Goal: Task Accomplishment & Management: Complete application form

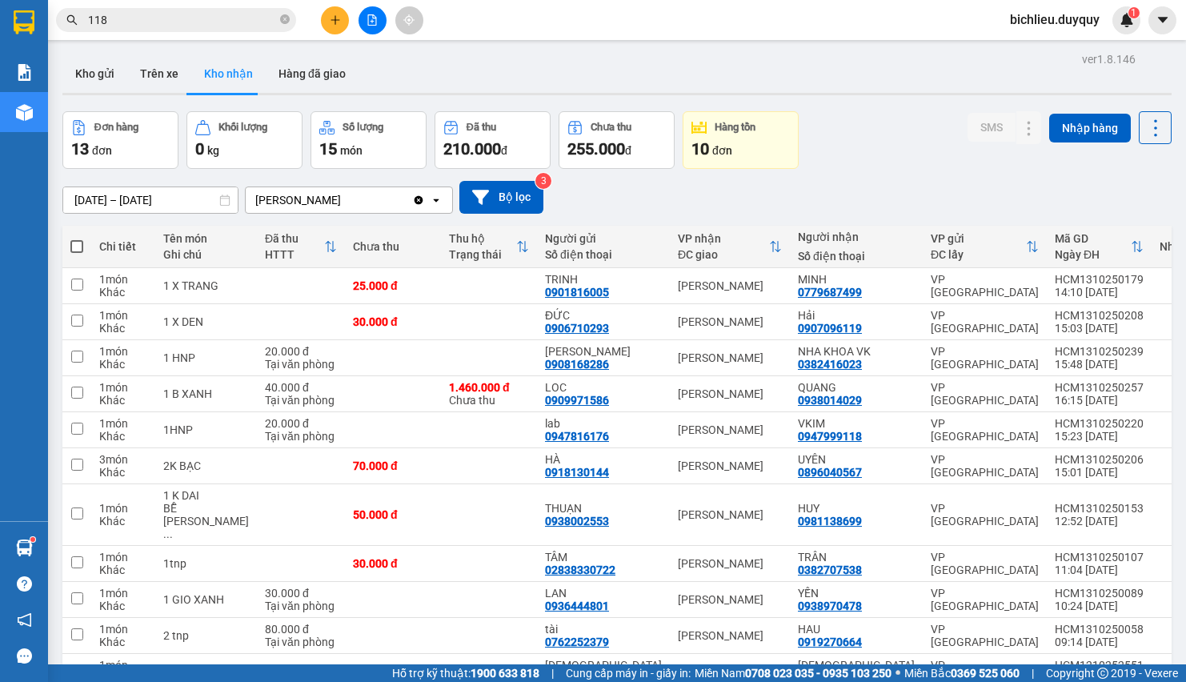
scroll to position [159, 0]
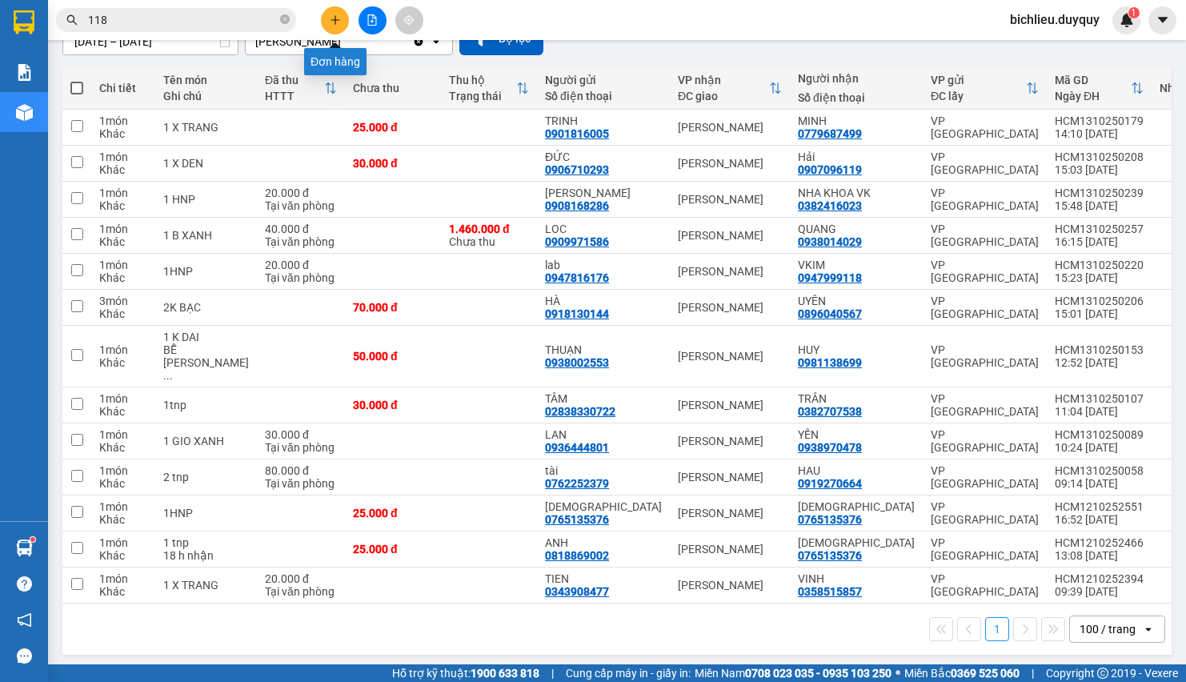
click at [335, 20] on button at bounding box center [335, 20] width 28 height 28
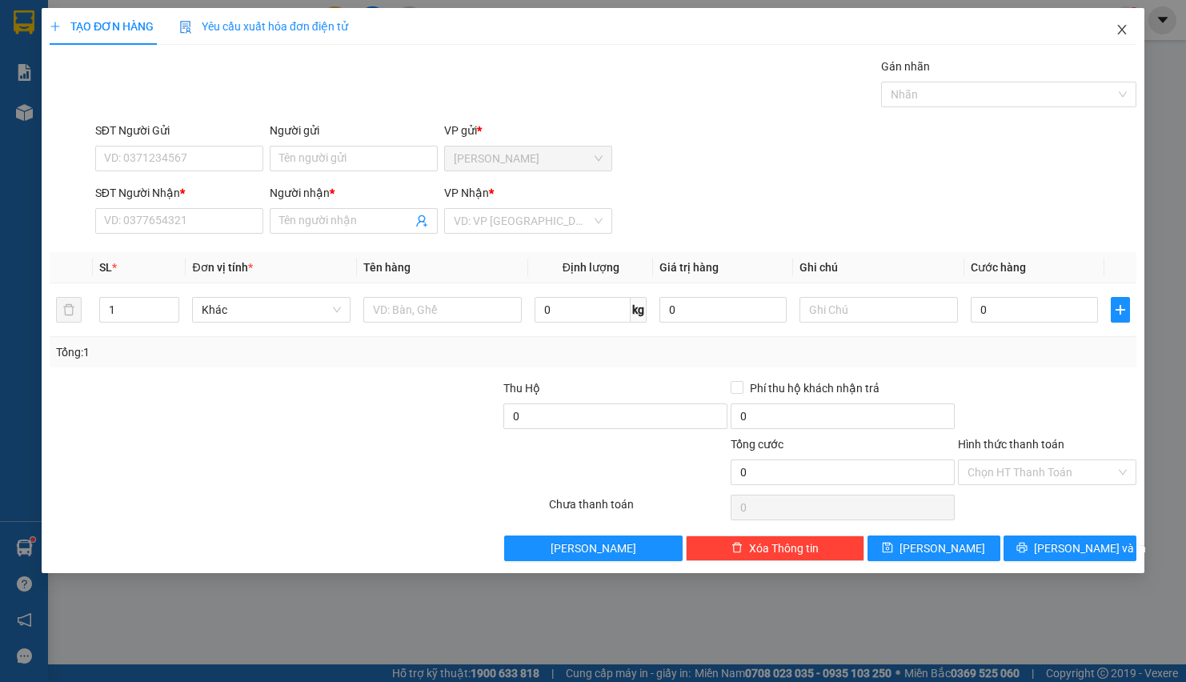
click at [1122, 34] on icon "close" at bounding box center [1122, 29] width 13 height 13
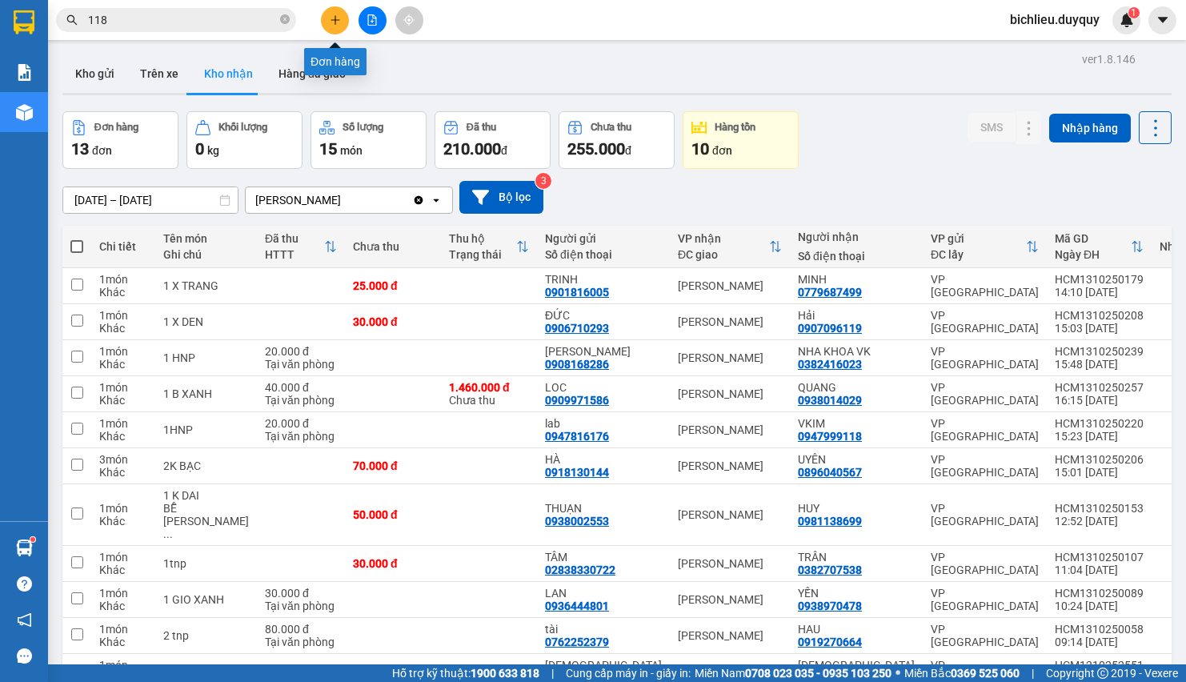
click at [329, 13] on button at bounding box center [335, 20] width 28 height 28
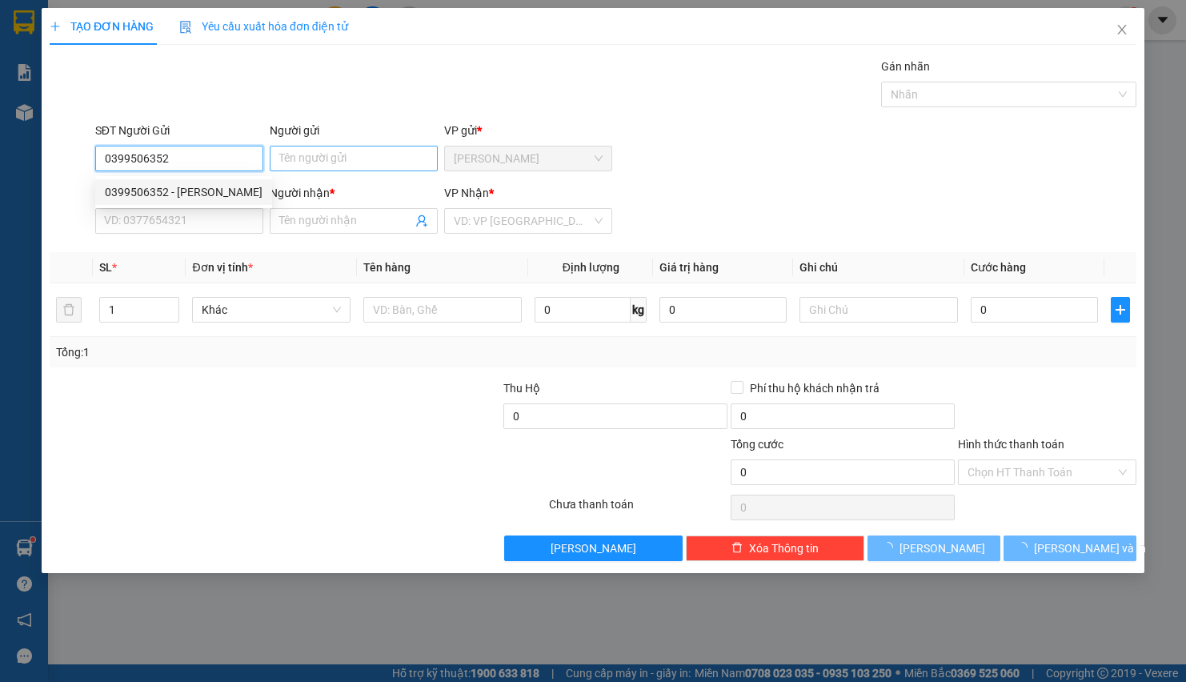
type input "0399506352"
click at [293, 156] on input "Người gửi" at bounding box center [354, 159] width 168 height 26
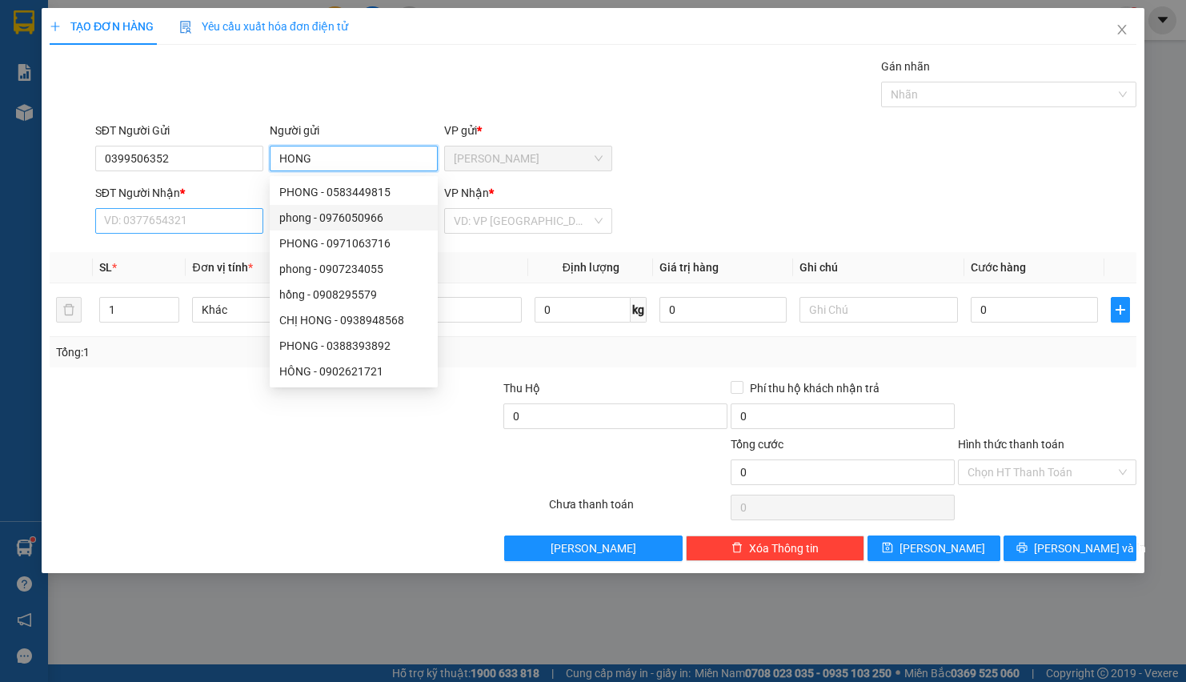
type input "HONG"
click at [123, 226] on input "SĐT Người Nhận *" at bounding box center [179, 221] width 168 height 26
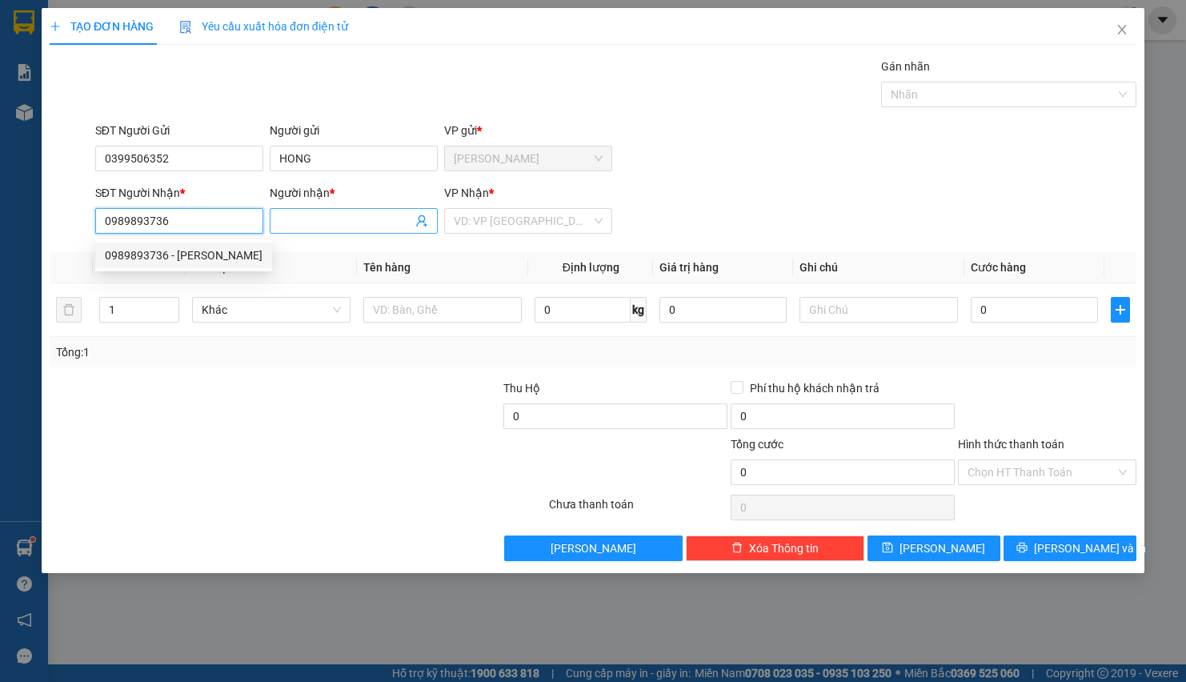
type input "0989893736"
click at [293, 223] on input "Người nhận *" at bounding box center [345, 221] width 133 height 18
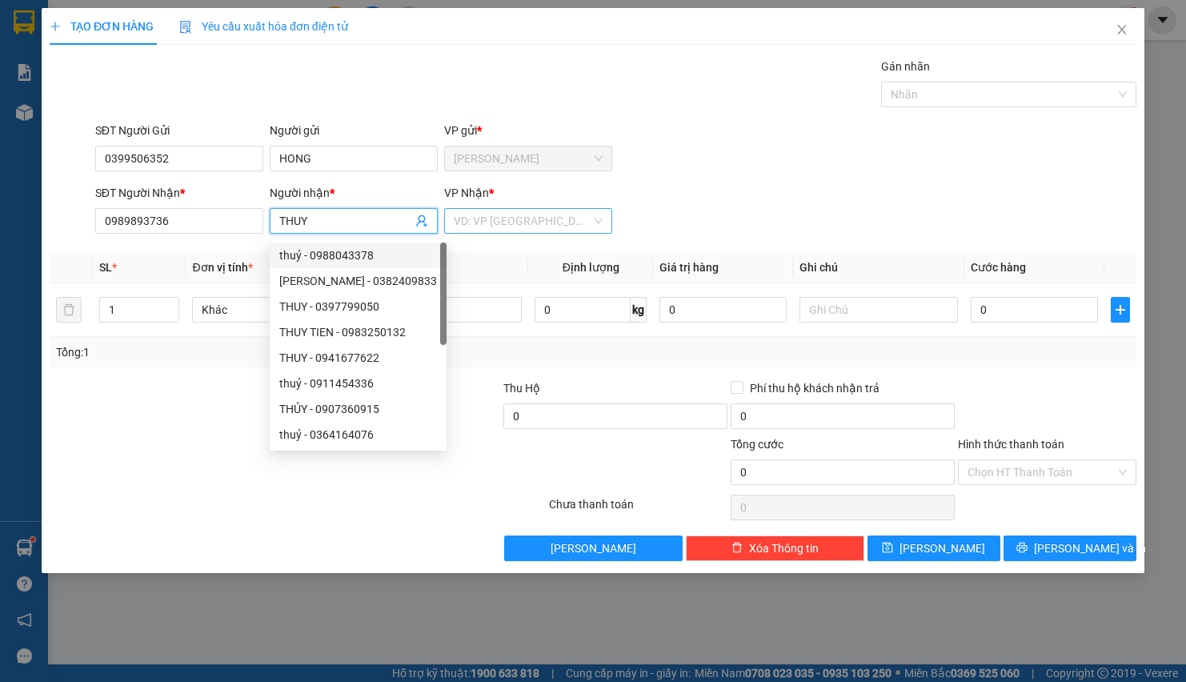
type input "THUY"
click at [508, 221] on input "search" at bounding box center [523, 221] width 138 height 24
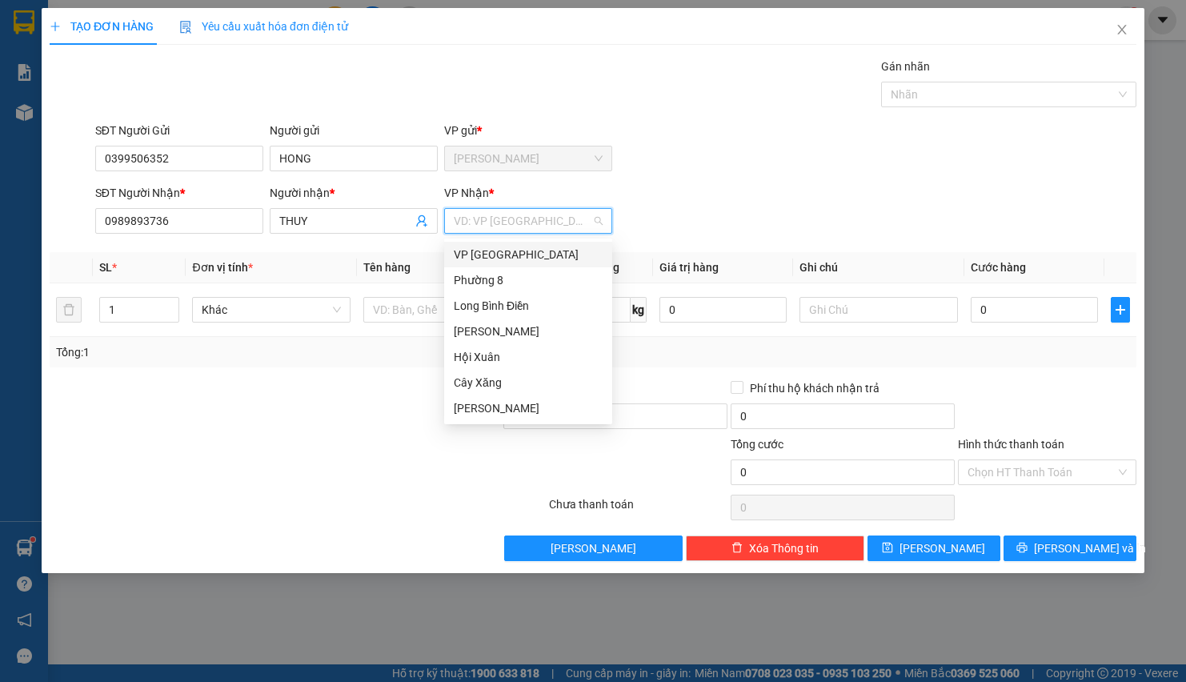
click at [478, 250] on div "VP [GEOGRAPHIC_DATA]" at bounding box center [528, 255] width 149 height 18
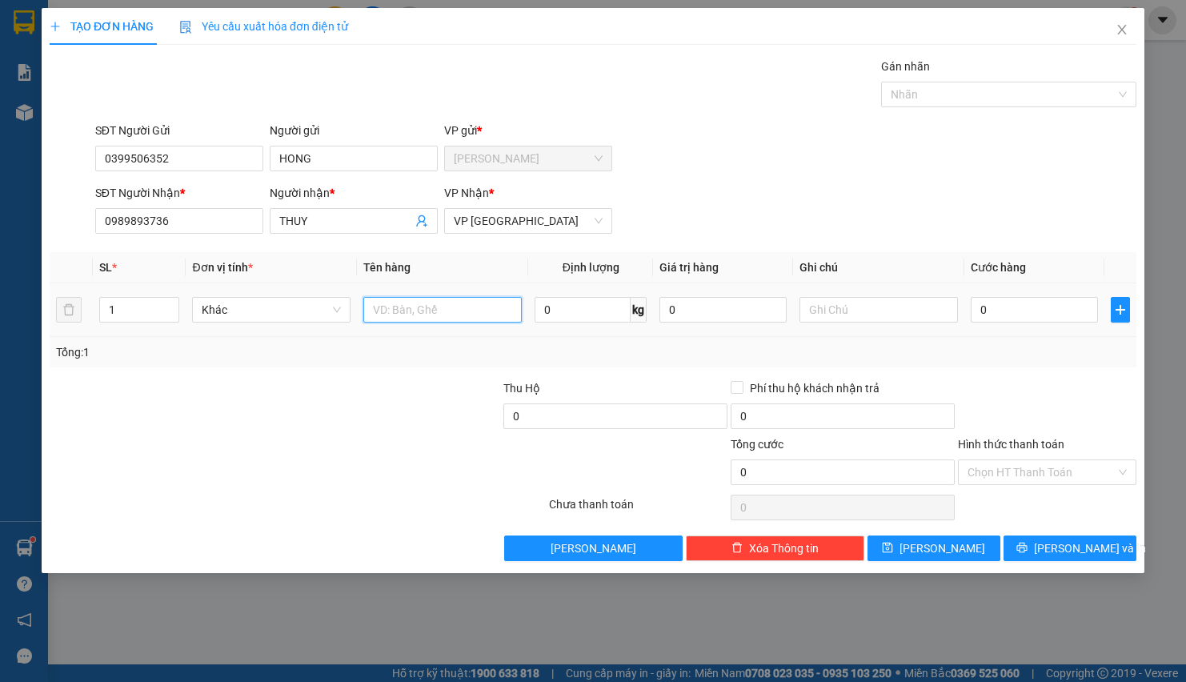
click at [407, 320] on input "text" at bounding box center [442, 310] width 159 height 26
type input "1TNP"
click at [851, 310] on input "text" at bounding box center [879, 310] width 159 height 26
type input "TRAI CAY"
click at [1014, 306] on input "0" at bounding box center [1034, 310] width 127 height 26
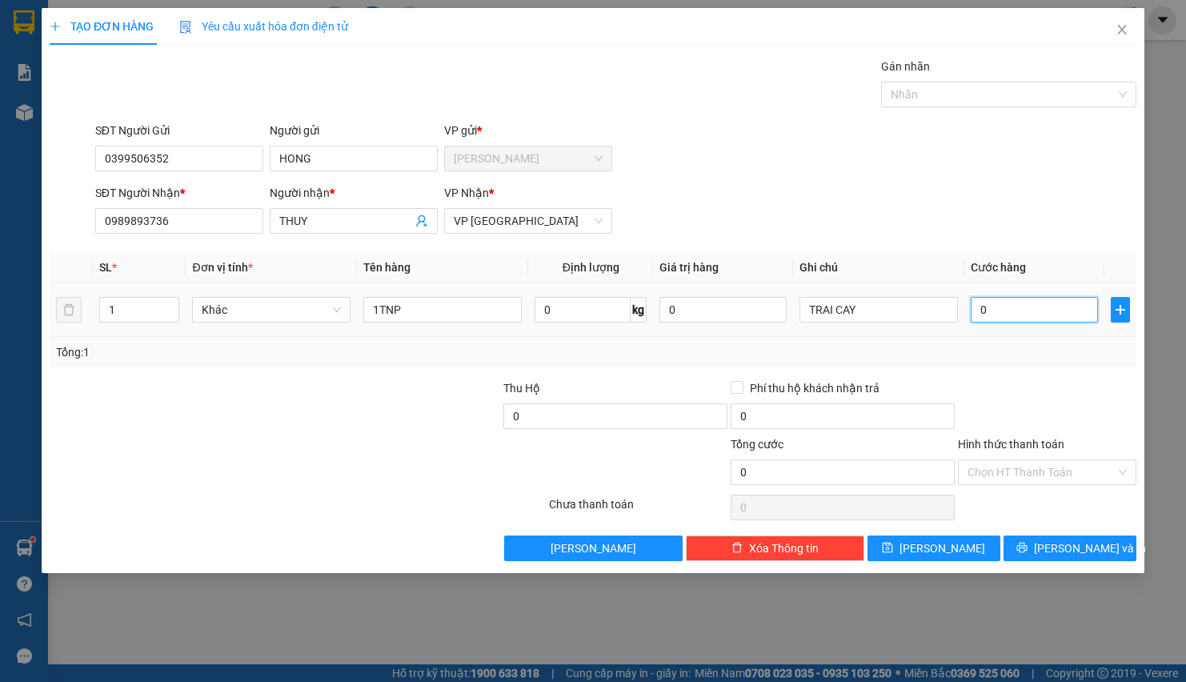
type input "3"
type input "35"
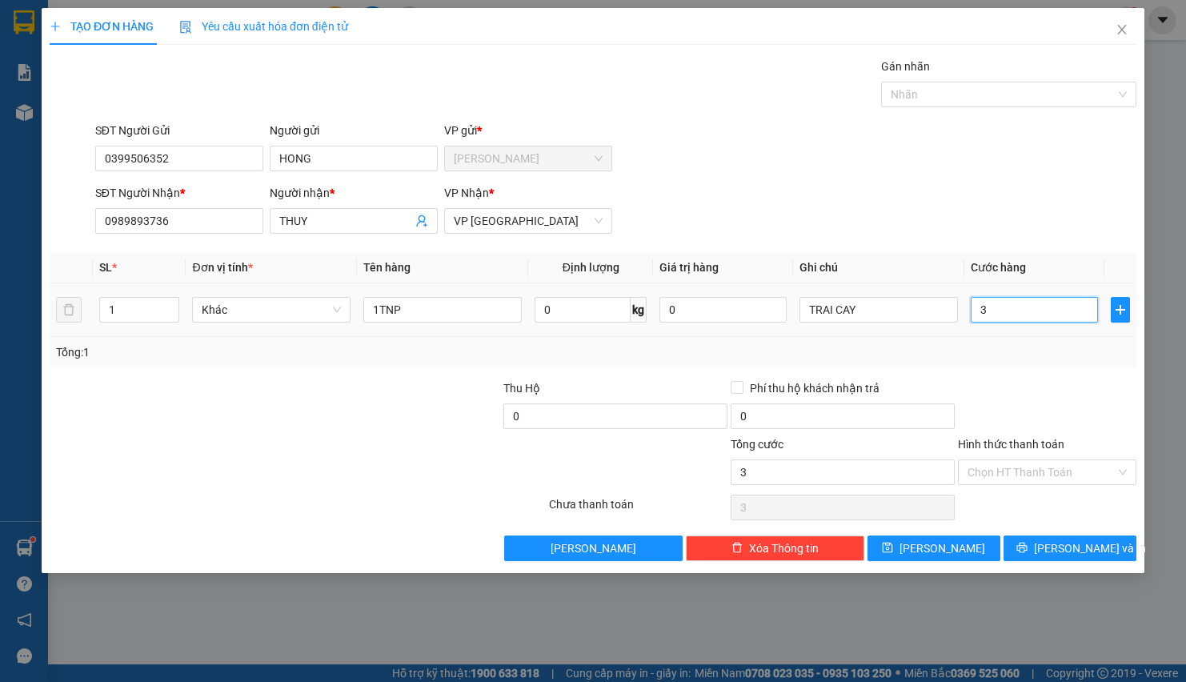
type input "35"
type input "350"
type input "3.500"
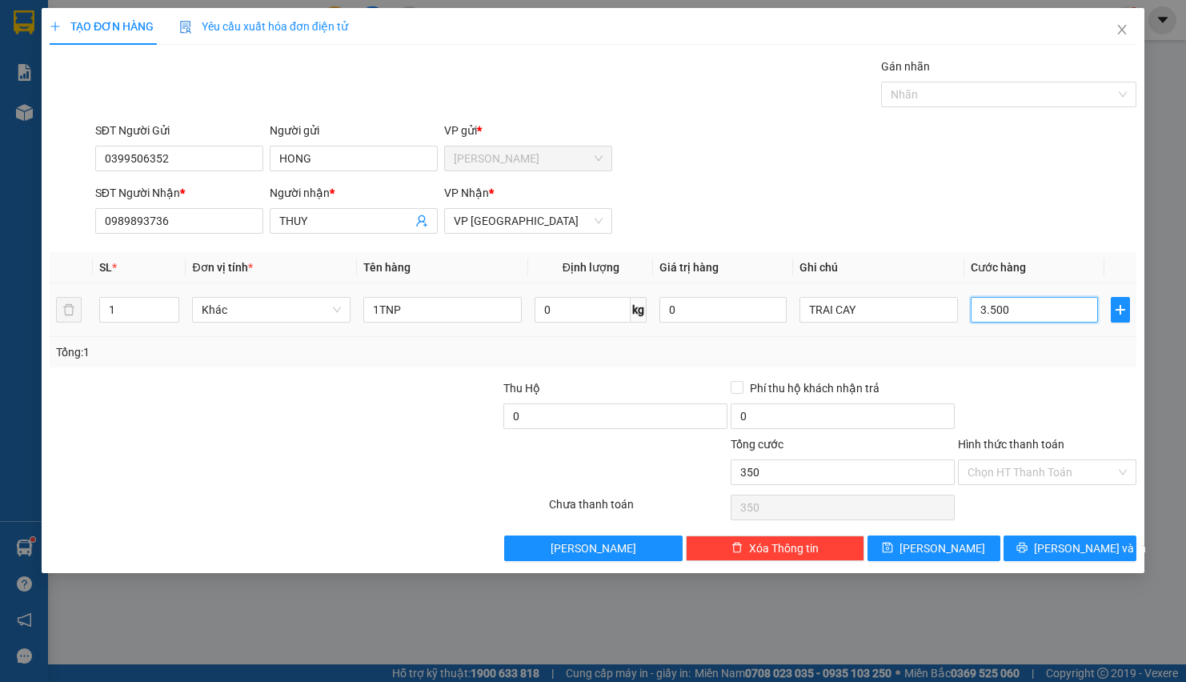
type input "3.500"
type input "35.000"
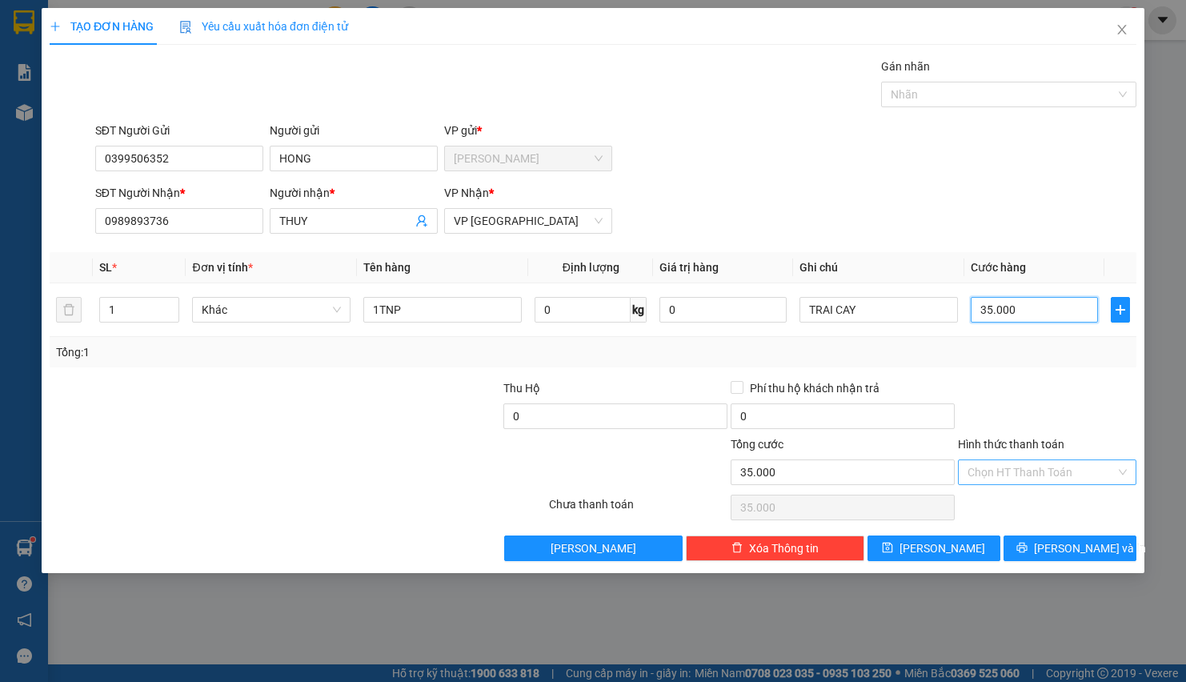
type input "35.000"
click at [989, 473] on input "Hình thức thanh toán" at bounding box center [1042, 472] width 148 height 24
click at [969, 503] on div "Tại văn phòng" at bounding box center [1047, 508] width 159 height 18
type input "0"
click at [1018, 544] on button "[PERSON_NAME] và In" at bounding box center [1070, 549] width 133 height 26
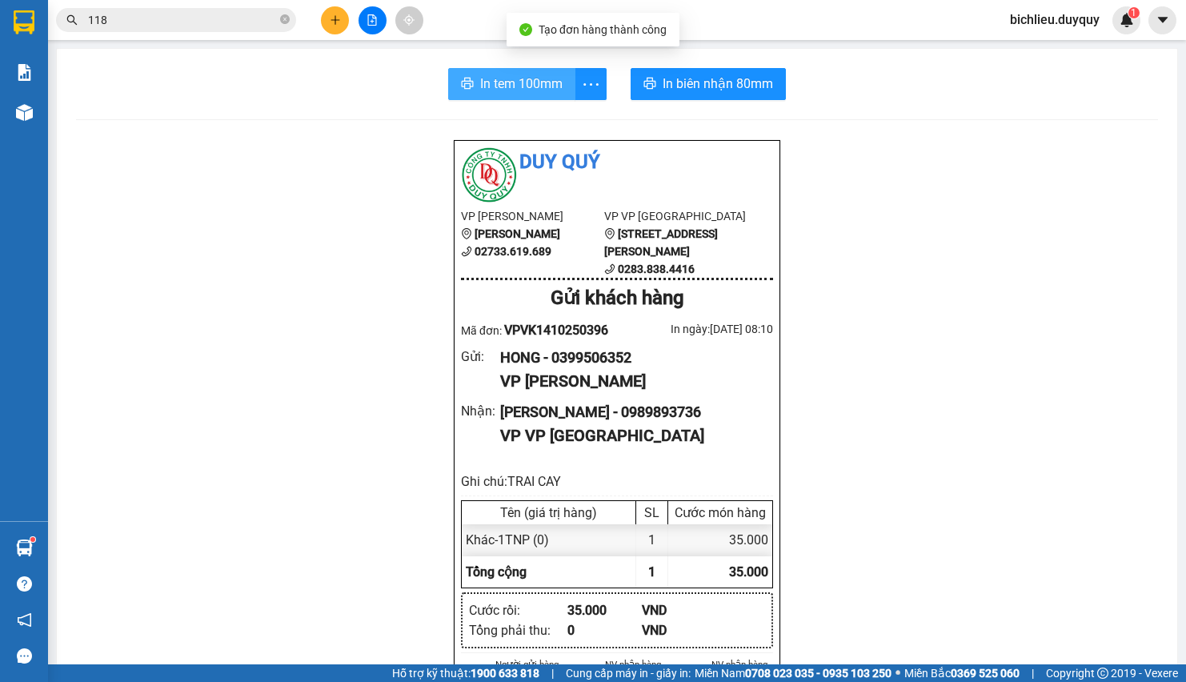
click at [504, 84] on span "In tem 100mm" at bounding box center [521, 84] width 82 height 20
click at [463, 84] on icon "printer" at bounding box center [467, 83] width 13 height 13
click at [492, 75] on span "In tem 100mm" at bounding box center [521, 84] width 82 height 20
click at [462, 79] on icon "printer" at bounding box center [468, 83] width 12 height 11
click at [520, 80] on span "In tem 100mm" at bounding box center [521, 84] width 82 height 20
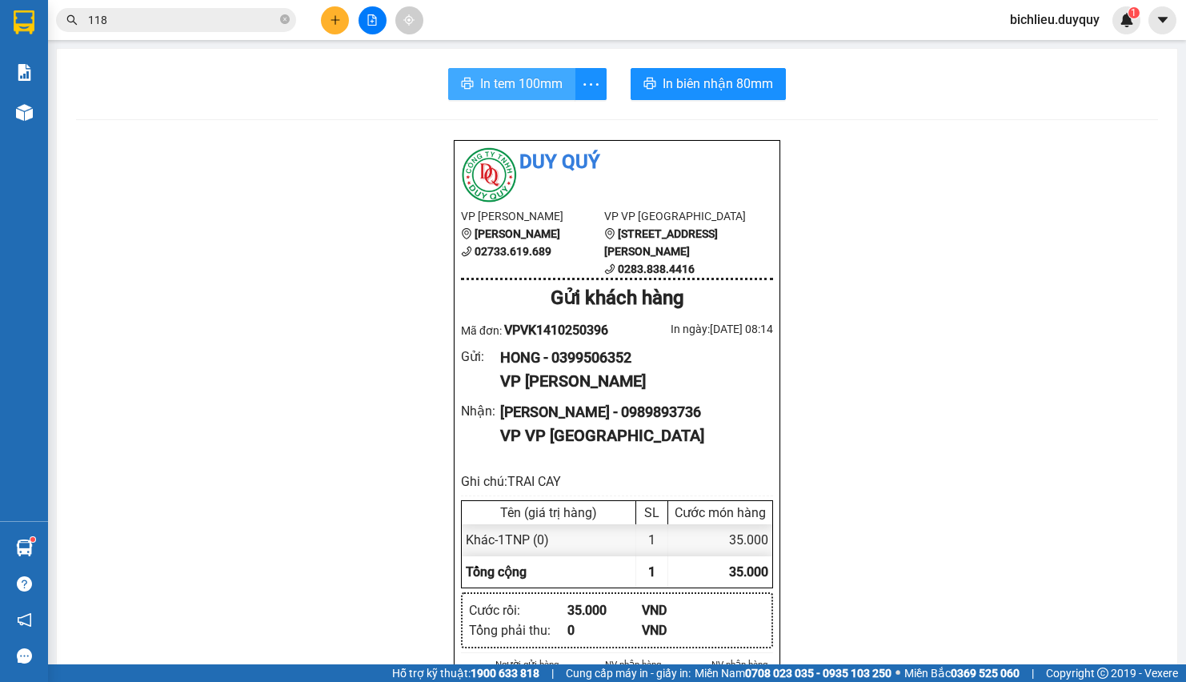
click at [504, 72] on button "In tem 100mm" at bounding box center [511, 84] width 127 height 32
click at [507, 75] on span "In tem 100mm" at bounding box center [521, 84] width 82 height 20
click at [505, 82] on span "In tem 100mm" at bounding box center [521, 84] width 82 height 20
click at [503, 70] on button "In tem 100mm" at bounding box center [511, 84] width 127 height 32
click at [505, 85] on span "In tem 100mm" at bounding box center [521, 84] width 82 height 20
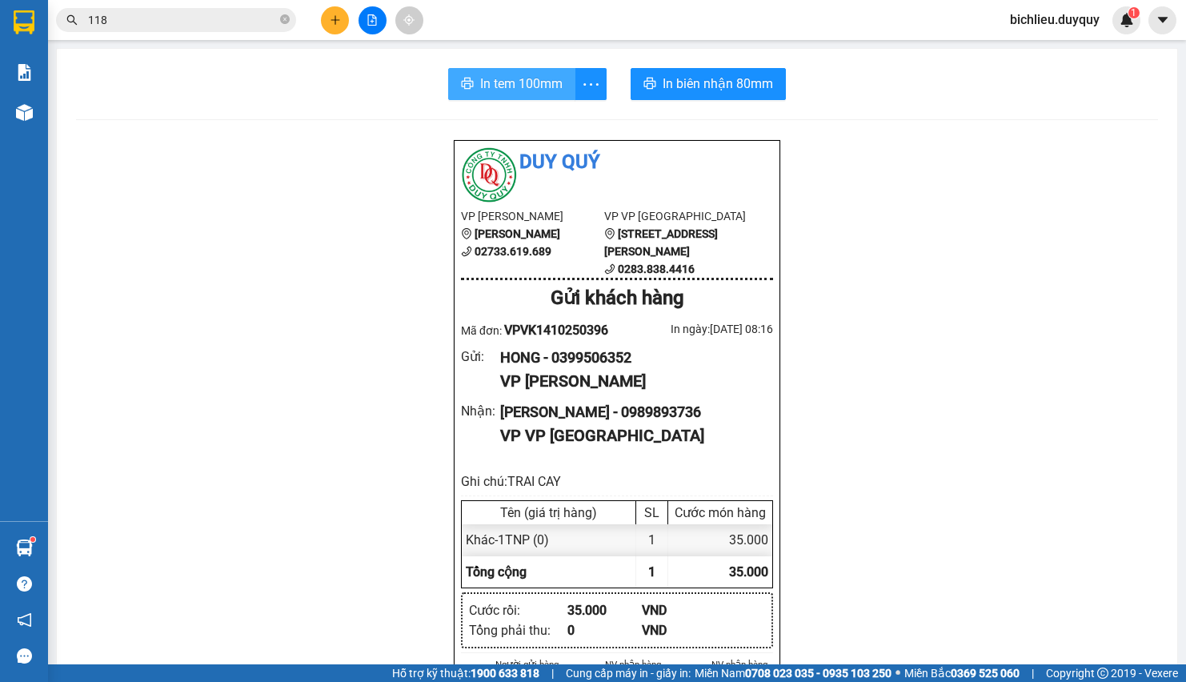
click at [521, 82] on span "In tem 100mm" at bounding box center [521, 84] width 82 height 20
click at [526, 94] on span "In tem 100mm" at bounding box center [521, 84] width 82 height 20
click at [495, 85] on span "In tem 100mm" at bounding box center [521, 84] width 82 height 20
click at [517, 82] on span "In tem 100mm" at bounding box center [521, 84] width 82 height 20
click at [522, 82] on span "In tem 100mm" at bounding box center [521, 84] width 82 height 20
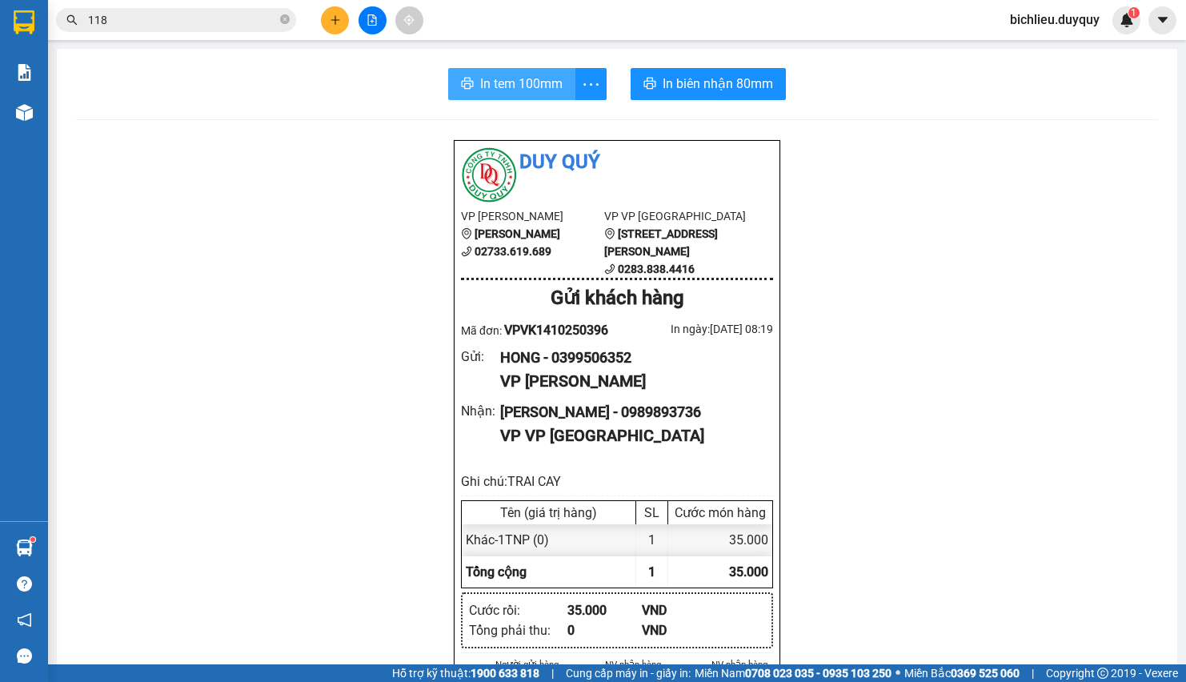
click at [510, 80] on span "In tem 100mm" at bounding box center [521, 84] width 82 height 20
click at [527, 82] on span "In tem 100mm" at bounding box center [521, 84] width 82 height 20
click at [509, 90] on span "In tem 100mm" at bounding box center [521, 84] width 82 height 20
click at [529, 82] on span "In tem 100mm" at bounding box center [521, 84] width 82 height 20
click at [488, 78] on span "In tem 100mm" at bounding box center [521, 84] width 82 height 20
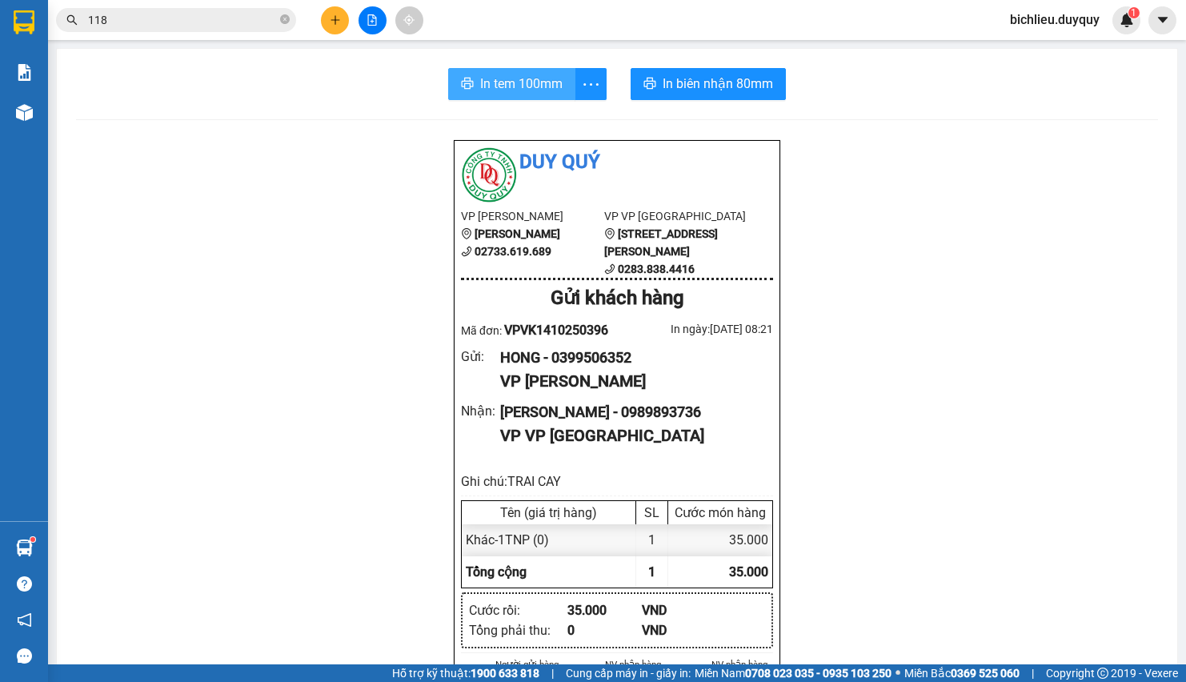
click at [497, 80] on span "In tem 100mm" at bounding box center [521, 84] width 82 height 20
click at [502, 94] on span "In tem 100mm" at bounding box center [521, 84] width 82 height 20
click at [480, 85] on span "In tem 100mm" at bounding box center [521, 84] width 82 height 20
click at [485, 72] on button "In tem 100mm" at bounding box center [511, 84] width 127 height 32
click at [536, 82] on span "In tem 100mm" at bounding box center [521, 84] width 82 height 20
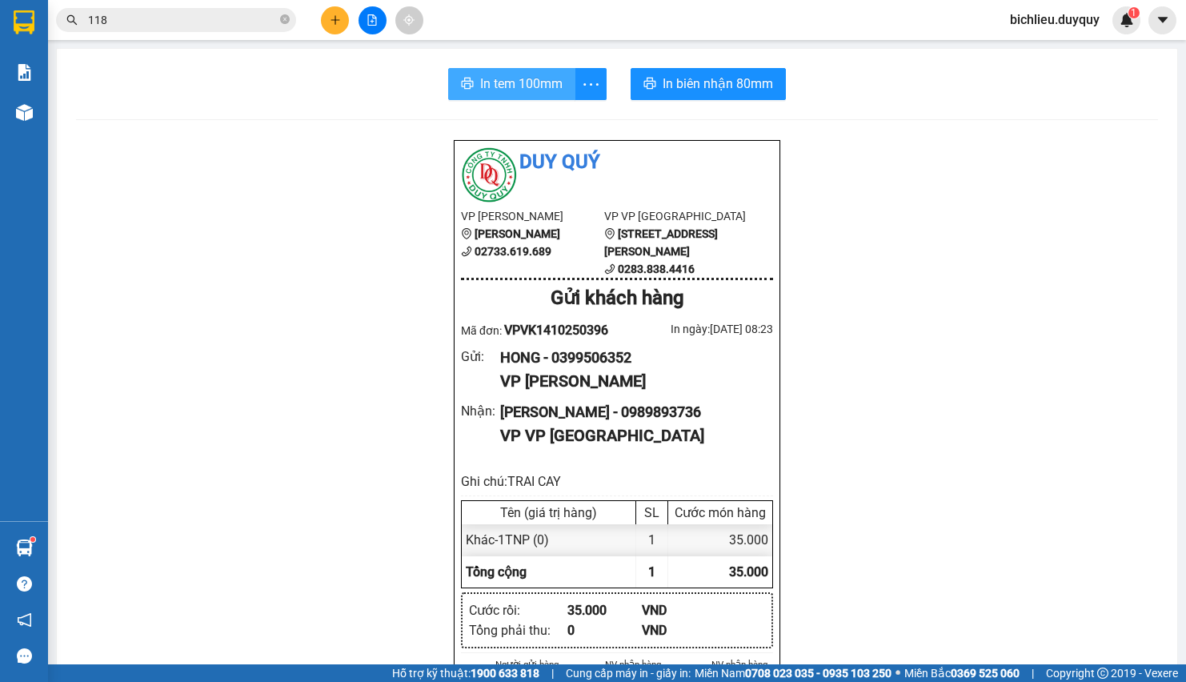
click at [524, 82] on span "In tem 100mm" at bounding box center [521, 84] width 82 height 20
click at [524, 84] on span "In tem 100mm" at bounding box center [521, 84] width 82 height 20
click at [512, 84] on span "In tem 100mm" at bounding box center [521, 84] width 82 height 20
click at [512, 82] on span "In tem 100mm" at bounding box center [521, 84] width 82 height 20
click at [536, 73] on button "In tem 100mm" at bounding box center [511, 84] width 127 height 32
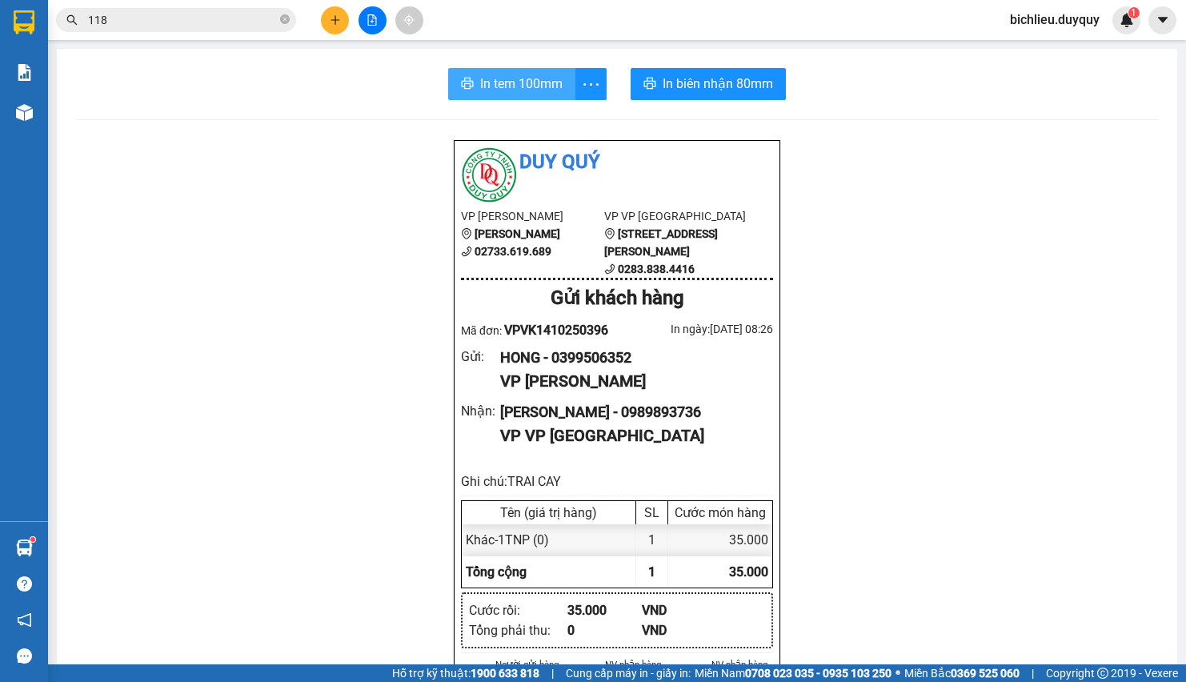
click at [534, 74] on span "In tem 100mm" at bounding box center [521, 84] width 82 height 20
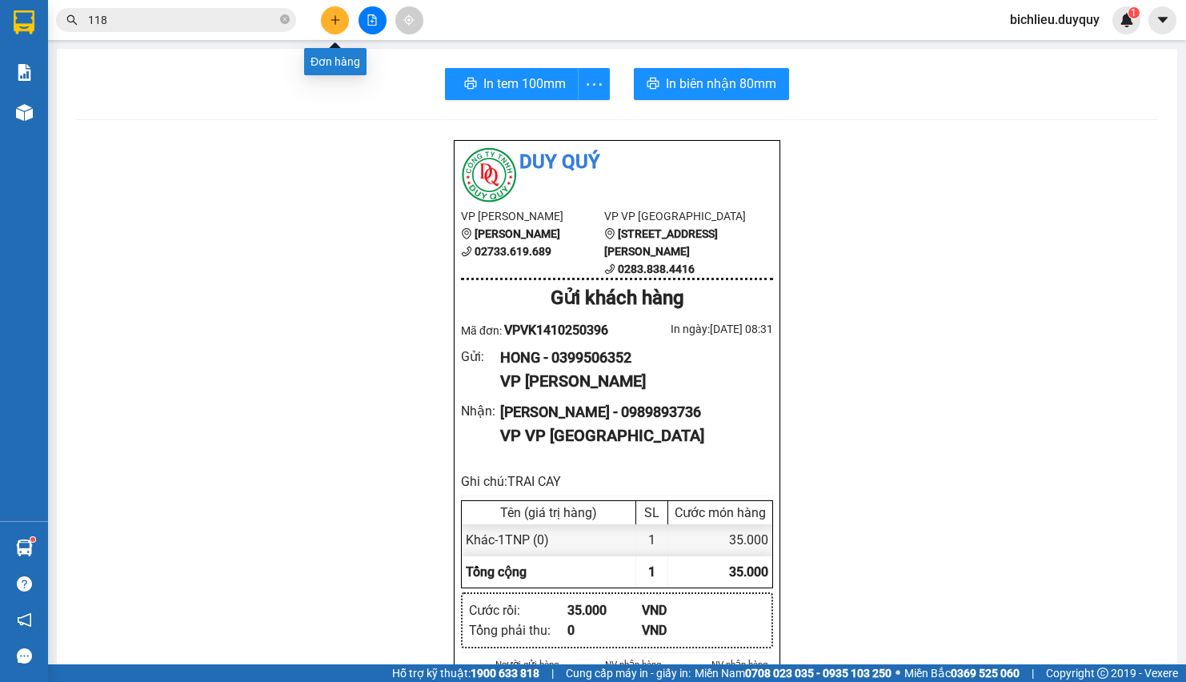
click at [327, 13] on button at bounding box center [335, 20] width 28 height 28
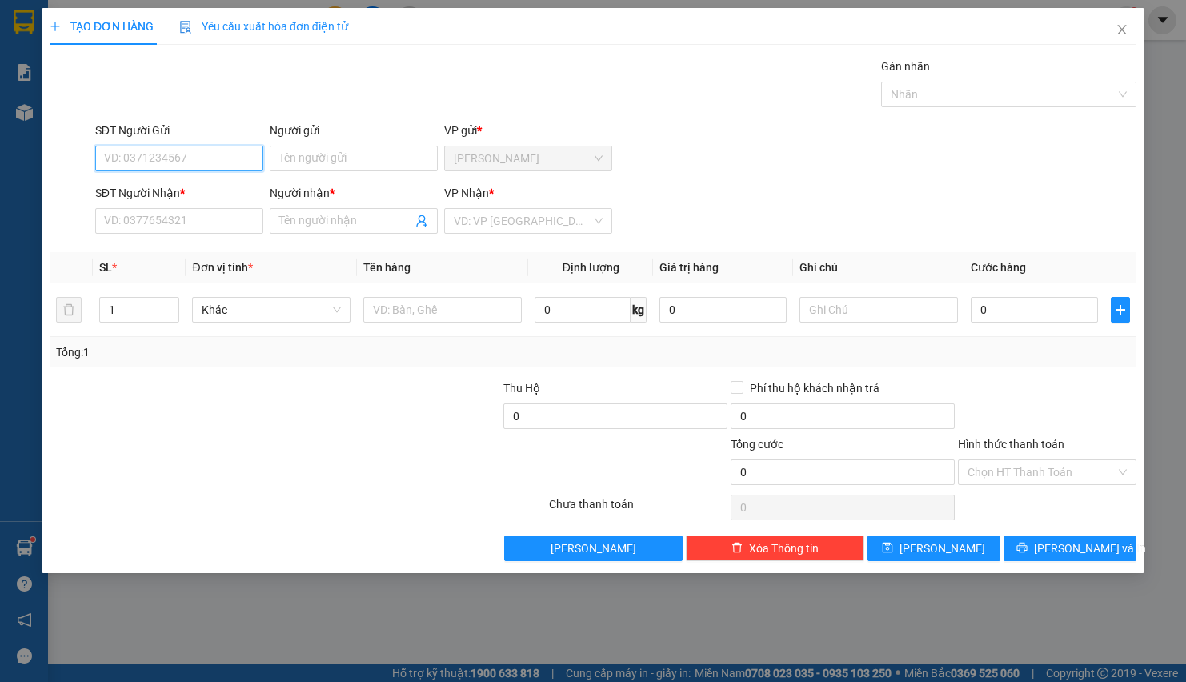
click at [152, 168] on input "SĐT Người Gửi" at bounding box center [179, 159] width 168 height 26
type input "0976935302"
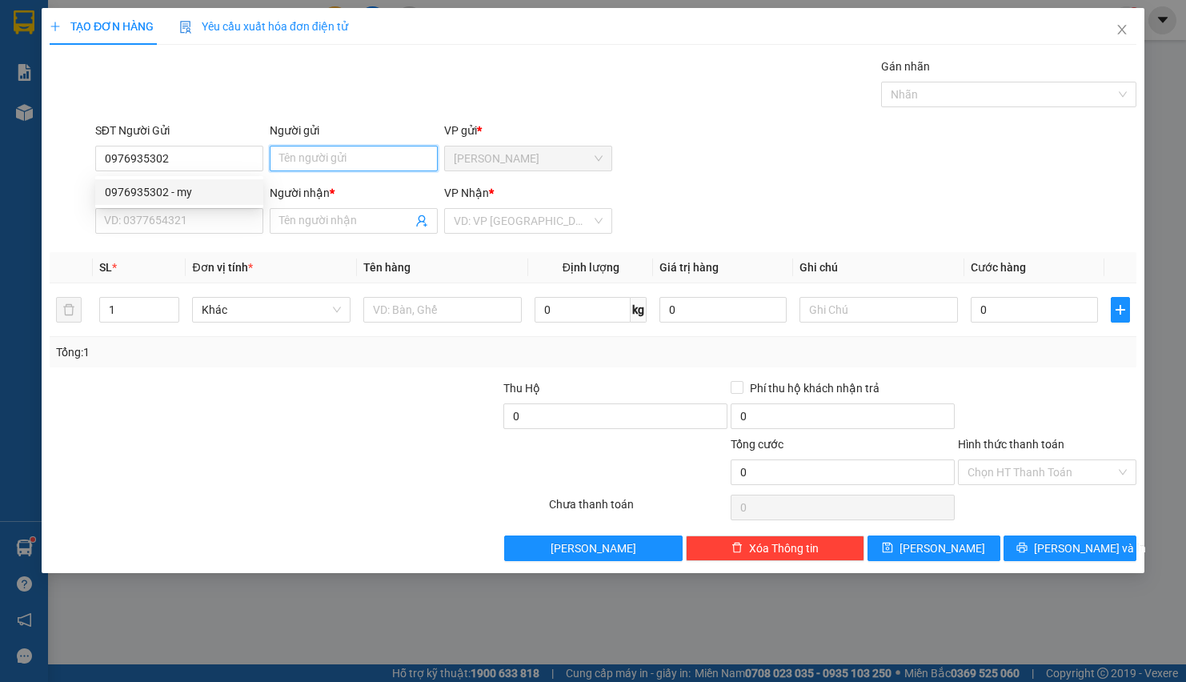
click at [289, 169] on input "Người gửi" at bounding box center [354, 159] width 168 height 26
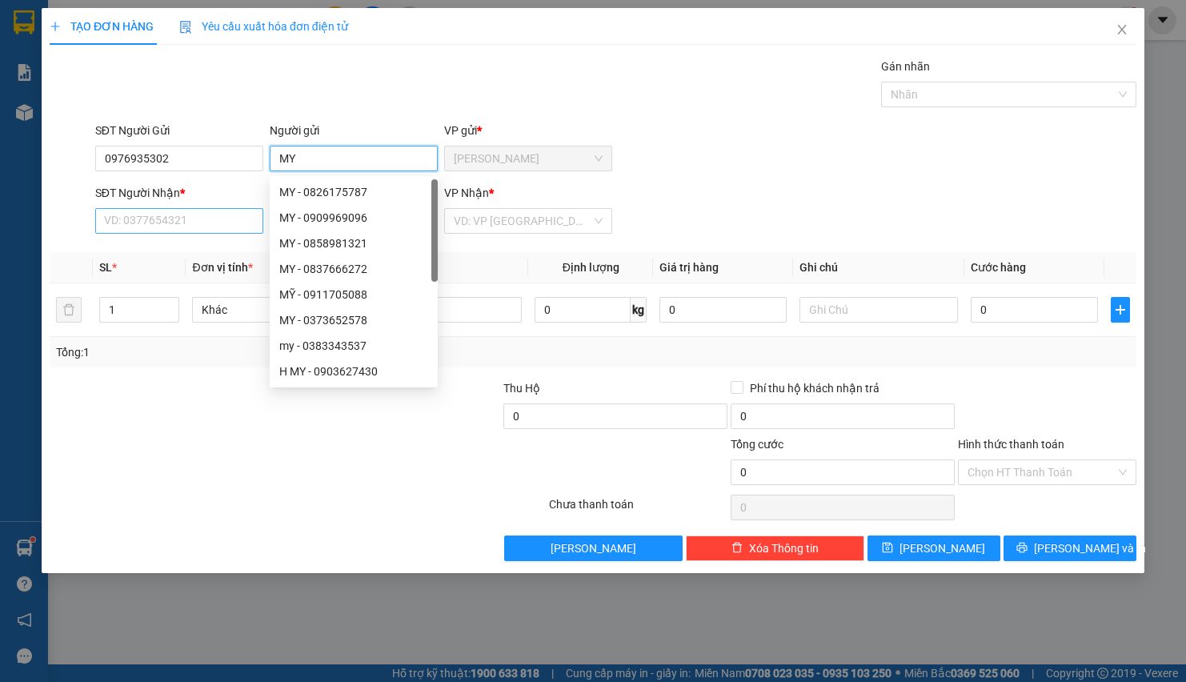
type input "MY"
click at [157, 214] on input "SĐT Người Nhận *" at bounding box center [179, 221] width 168 height 26
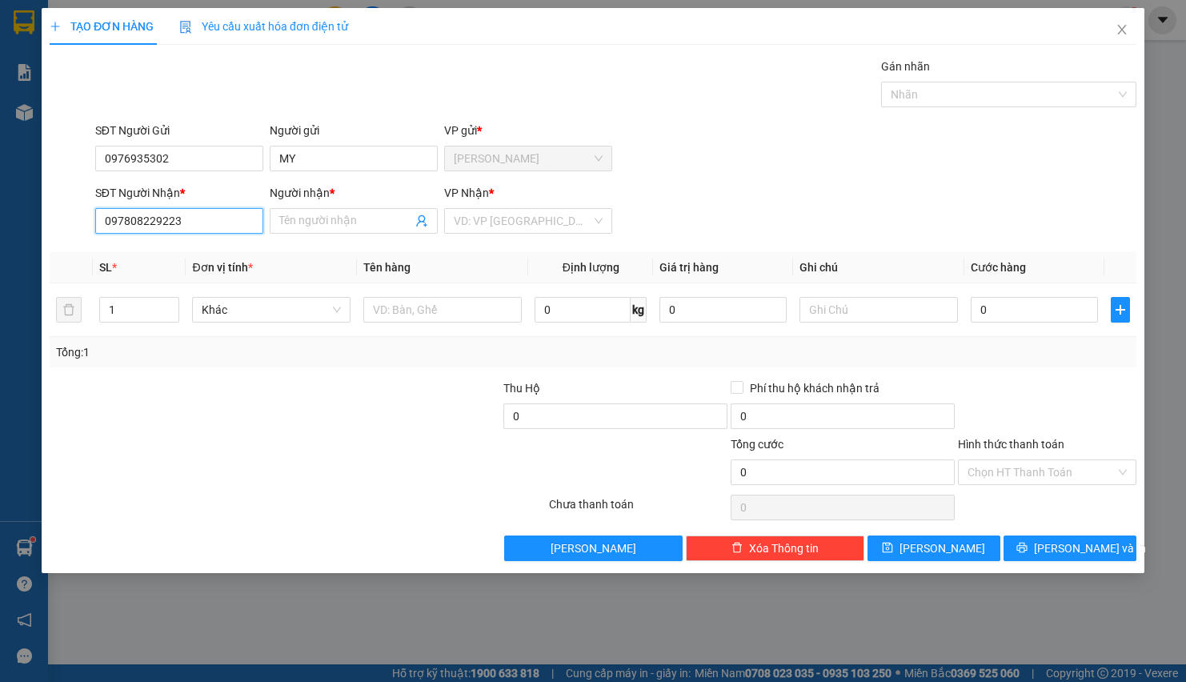
click at [212, 223] on input "097808229223" at bounding box center [179, 221] width 168 height 26
type input "0"
click at [203, 219] on input "SĐT Người Nhận *" at bounding box center [179, 221] width 168 height 26
click at [137, 219] on input "SĐT Người Nhận *" at bounding box center [179, 221] width 168 height 26
type input "0982229223"
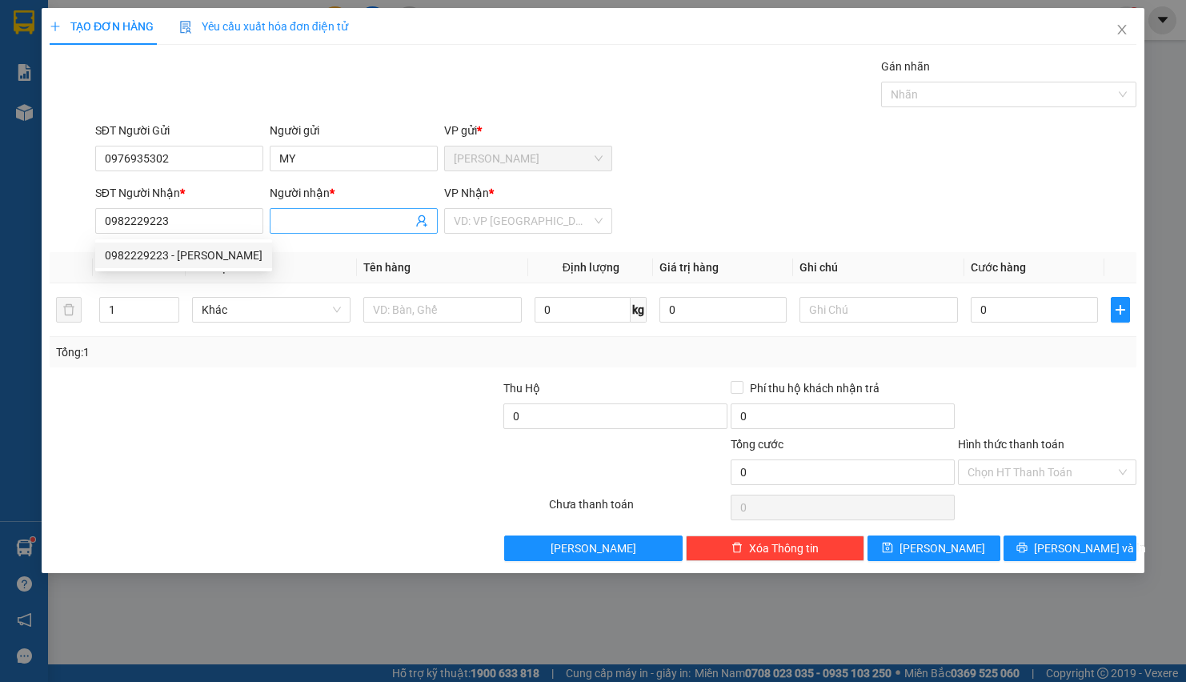
click at [305, 230] on input "Người nhận *" at bounding box center [345, 221] width 133 height 18
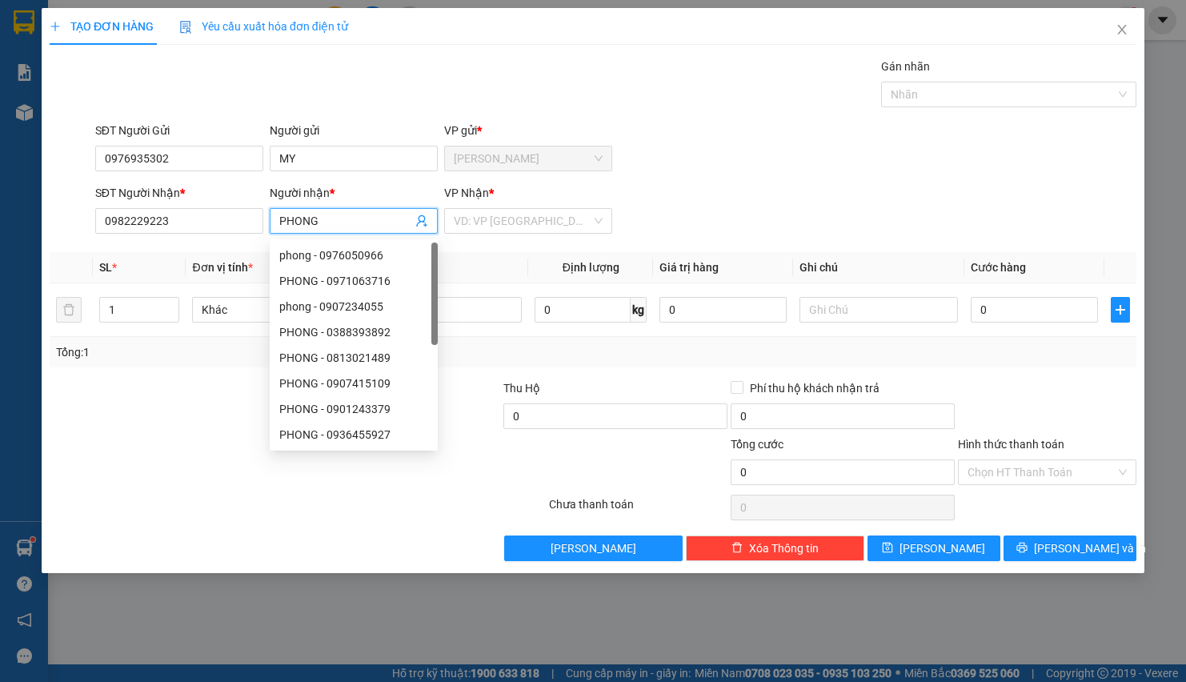
type input "PHONG"
click at [488, 207] on div "VP Nhận *" at bounding box center [528, 196] width 168 height 24
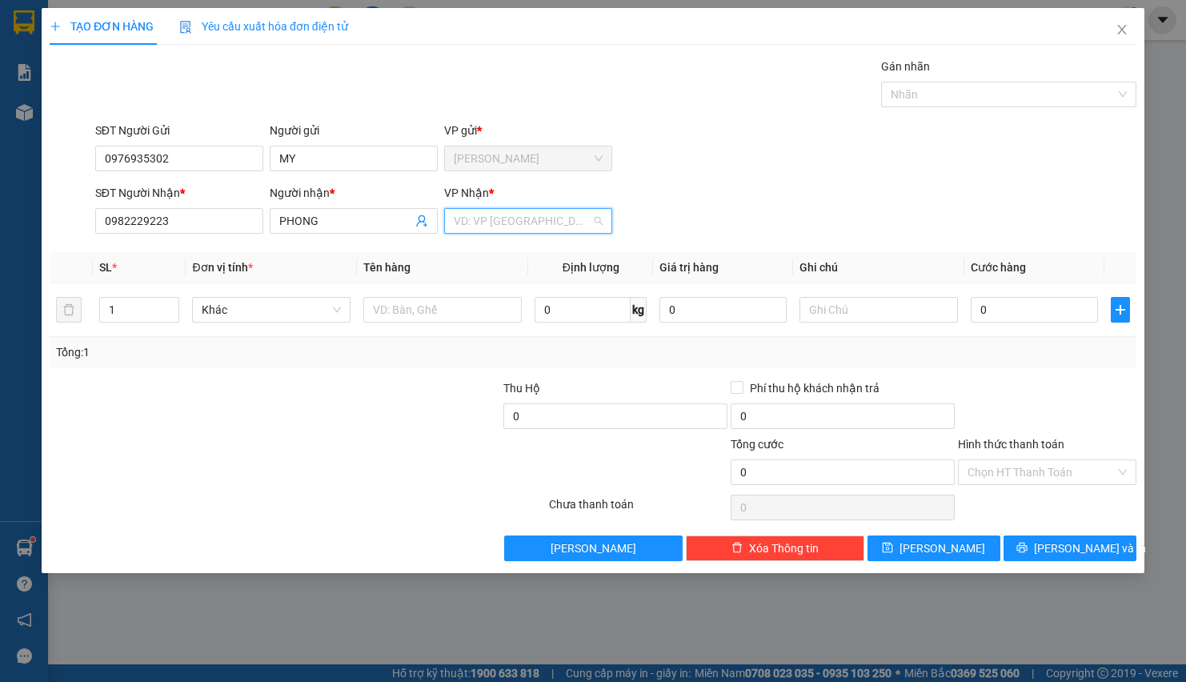
click at [488, 219] on input "search" at bounding box center [523, 221] width 138 height 24
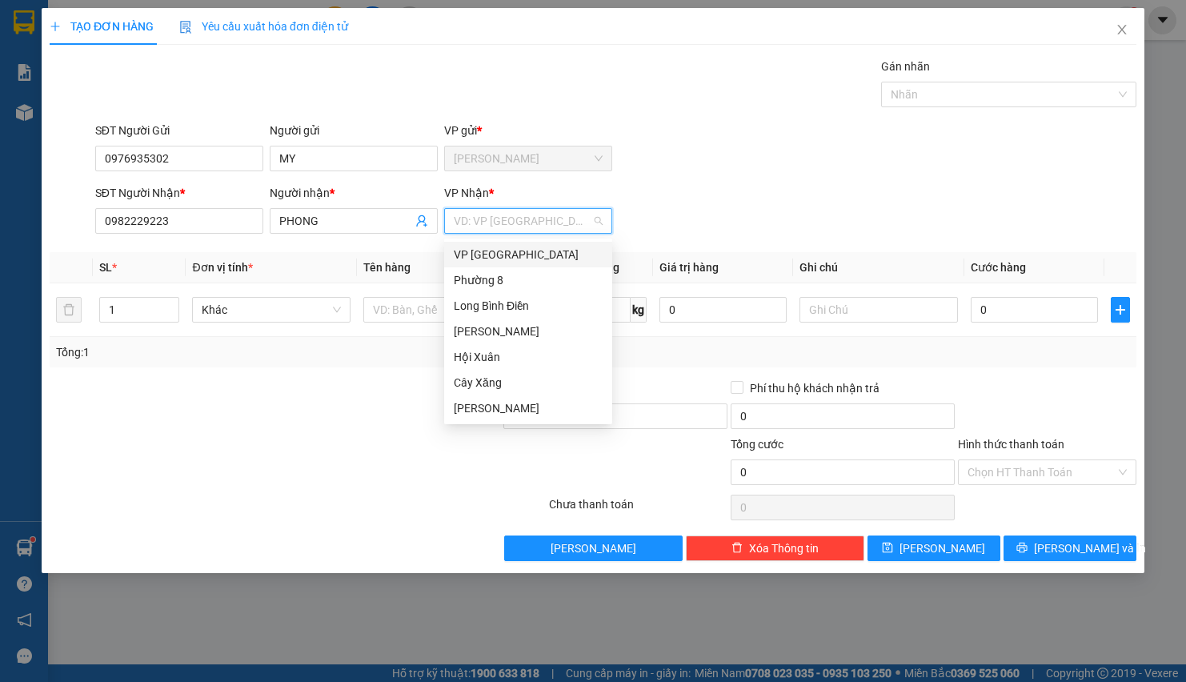
click at [464, 263] on div "VP [GEOGRAPHIC_DATA]" at bounding box center [528, 255] width 149 height 18
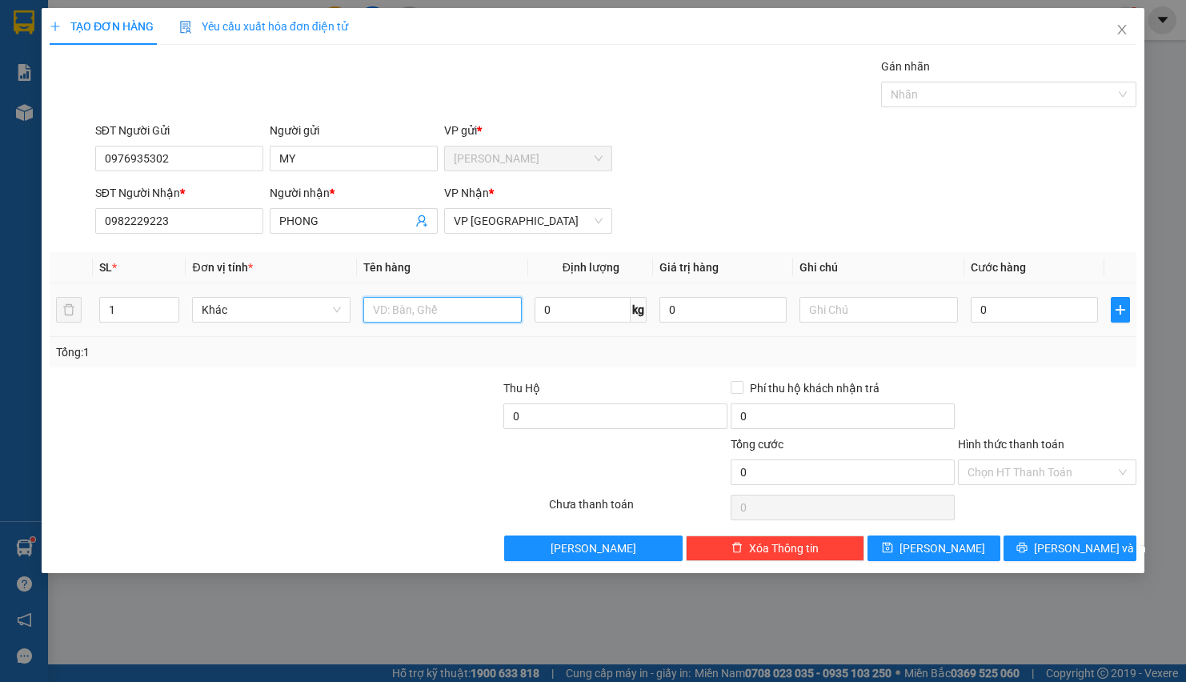
click at [394, 305] on input "text" at bounding box center [442, 310] width 159 height 26
type input "1TNP"
click at [869, 311] on input "text" at bounding box center [879, 310] width 159 height 26
type input "TRAI CAY"
click at [1004, 305] on input "0" at bounding box center [1034, 310] width 127 height 26
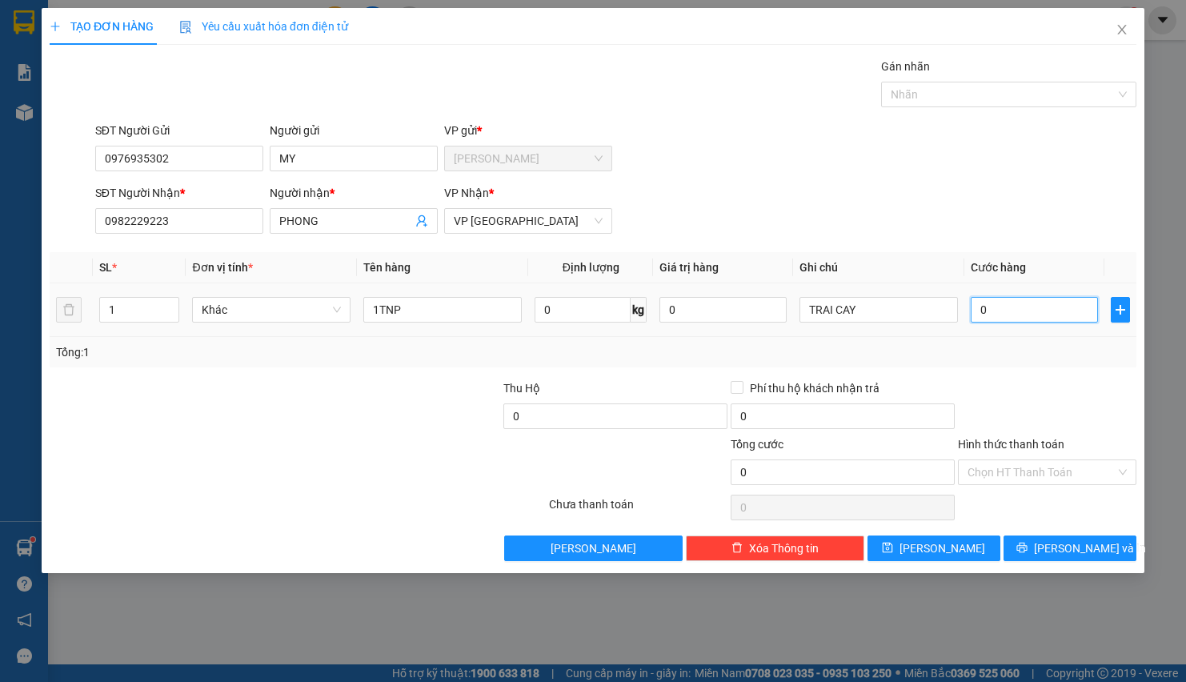
type input "3"
type input "30"
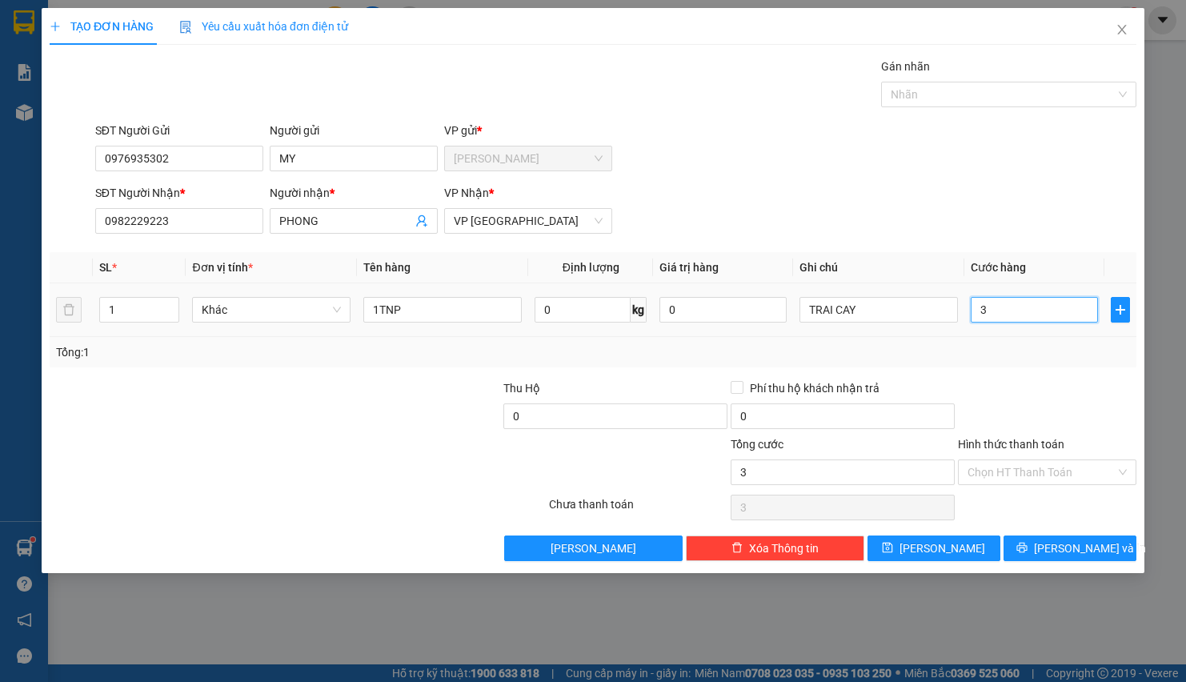
type input "30"
type input "300"
type input "3.000"
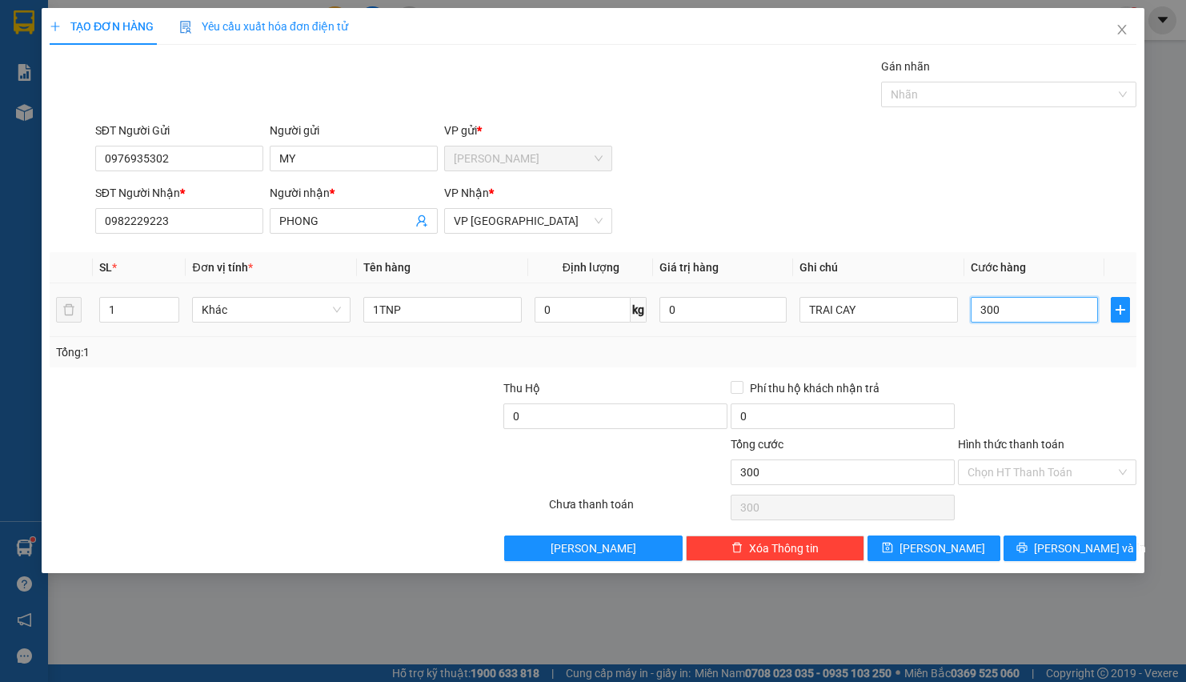
type input "3.000"
type input "30.000"
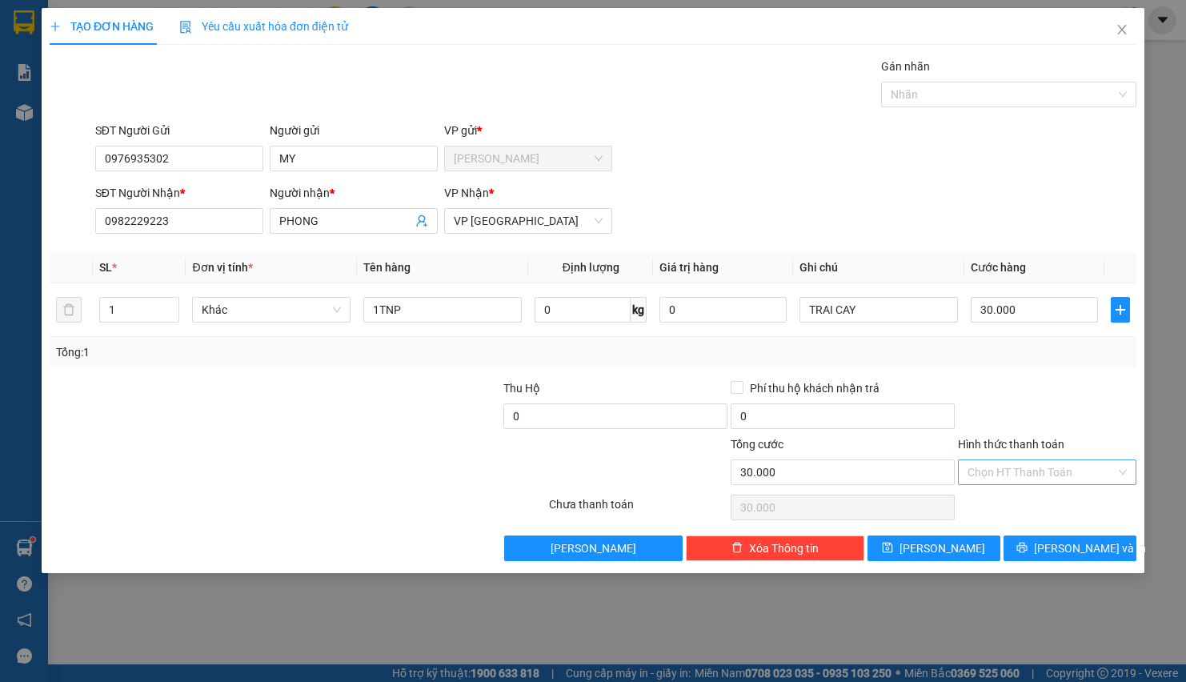
drag, startPoint x: 983, startPoint y: 468, endPoint x: 968, endPoint y: 478, distance: 18.0
click at [973, 469] on input "Hình thức thanh toán" at bounding box center [1042, 472] width 148 height 24
click at [988, 500] on div "Tại văn phòng" at bounding box center [1047, 508] width 159 height 18
click at [1028, 546] on icon "printer" at bounding box center [1022, 547] width 11 height 11
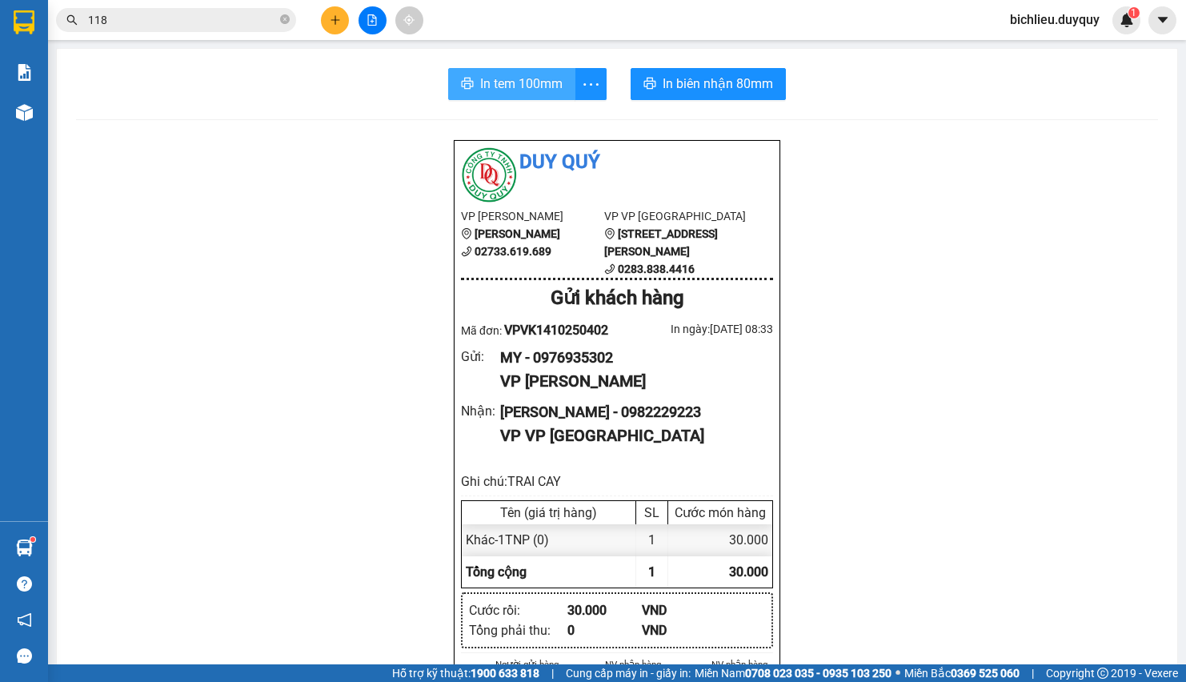
click at [495, 70] on button "In tem 100mm" at bounding box center [511, 84] width 127 height 32
click at [342, 18] on button at bounding box center [335, 20] width 28 height 28
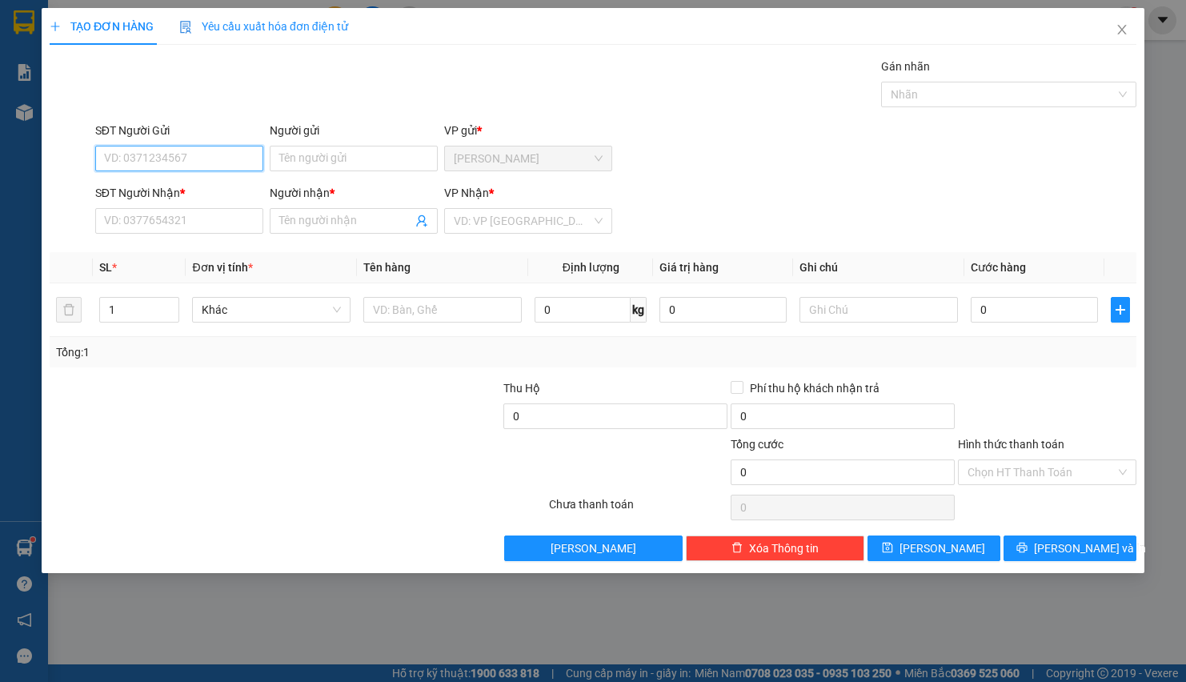
click at [139, 163] on input "SĐT Người Gửi" at bounding box center [179, 159] width 168 height 26
type input "0357711754"
click at [270, 144] on div "Người gửi" at bounding box center [354, 134] width 168 height 24
click at [271, 149] on input "Người gửi" at bounding box center [354, 159] width 168 height 26
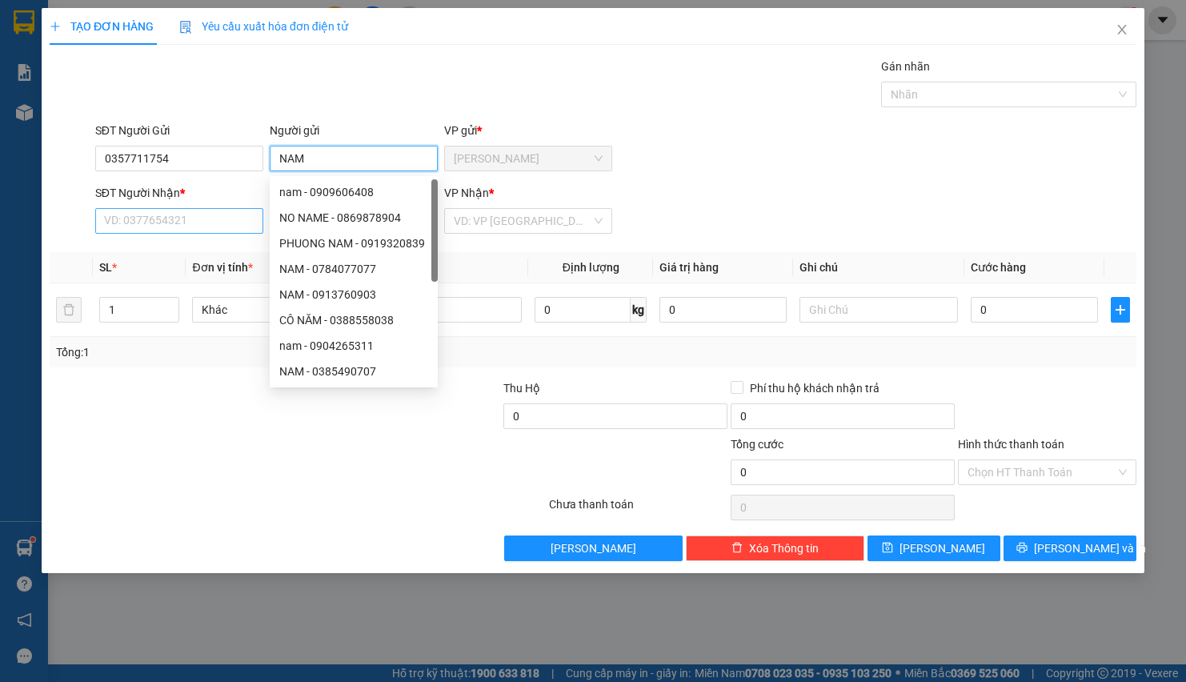
type input "NAM"
click at [118, 217] on input "SĐT Người Nhận *" at bounding box center [179, 221] width 168 height 26
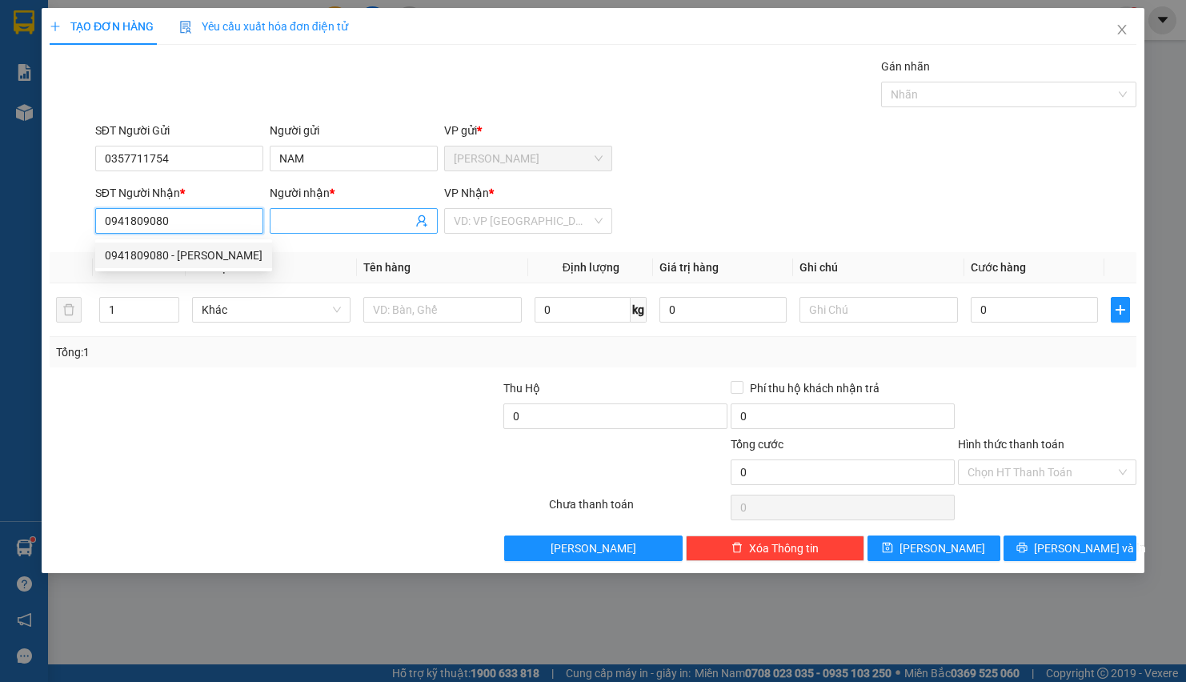
type input "0941809080"
click at [301, 216] on input "Người nhận *" at bounding box center [345, 221] width 133 height 18
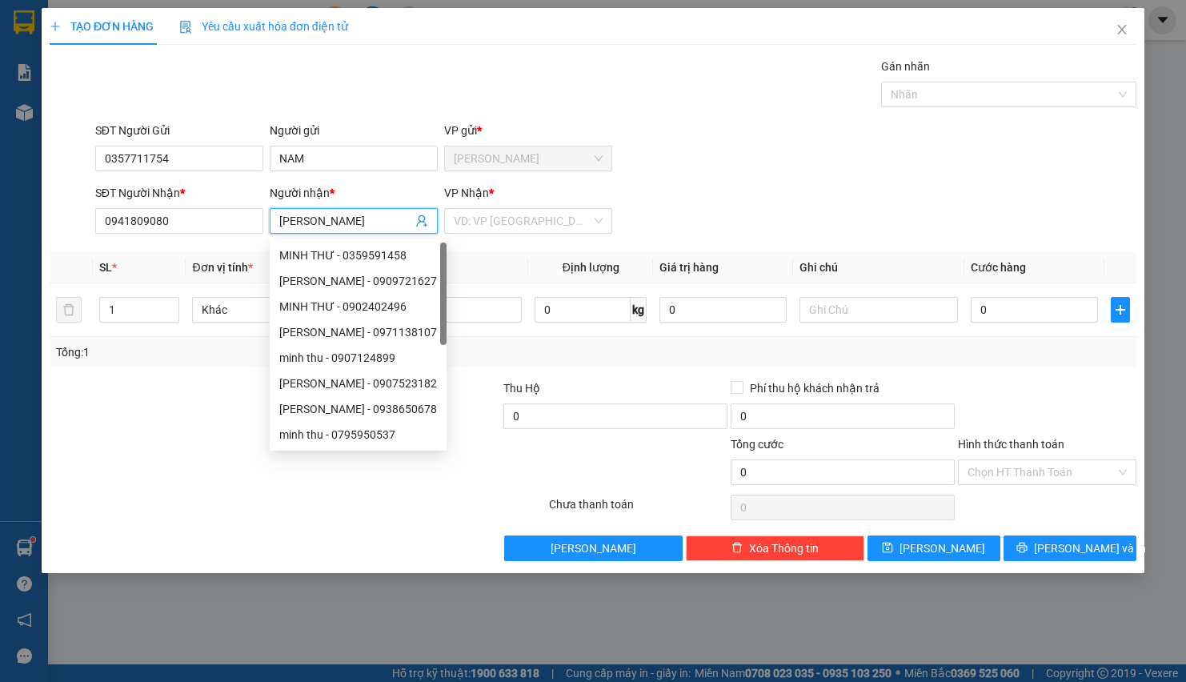
type input "[PERSON_NAME]"
click at [521, 238] on div "[PERSON_NAME] * VD: VP [GEOGRAPHIC_DATA]" at bounding box center [528, 212] width 168 height 56
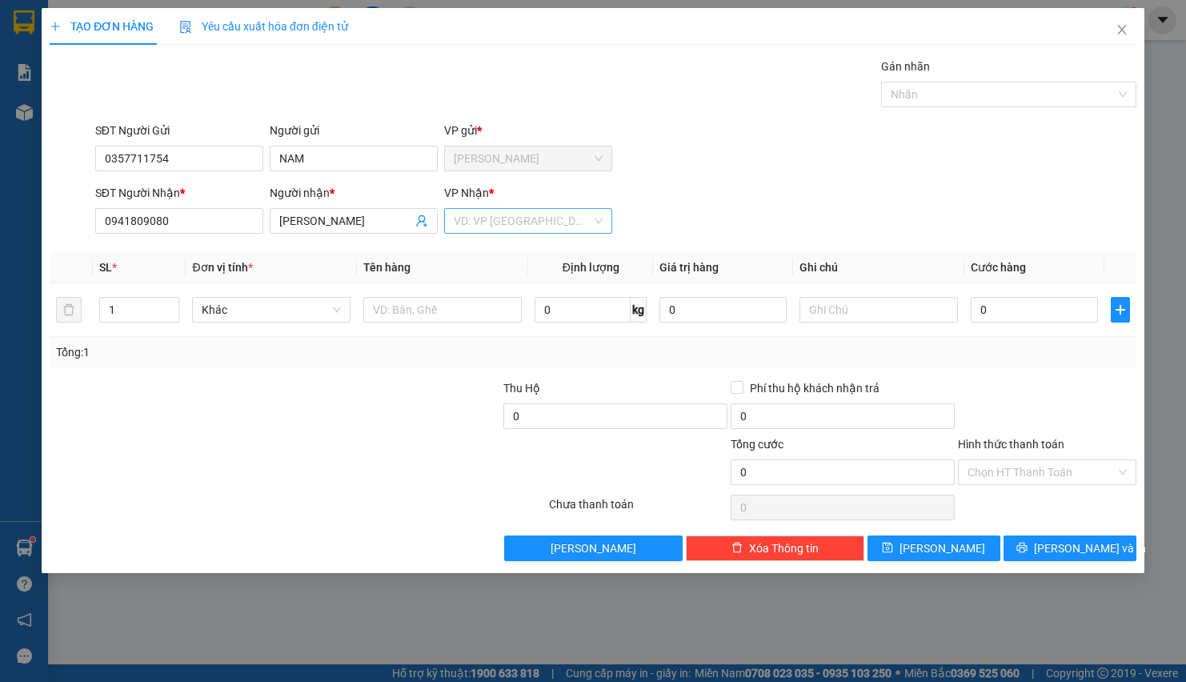
click at [521, 219] on input "search" at bounding box center [523, 221] width 138 height 24
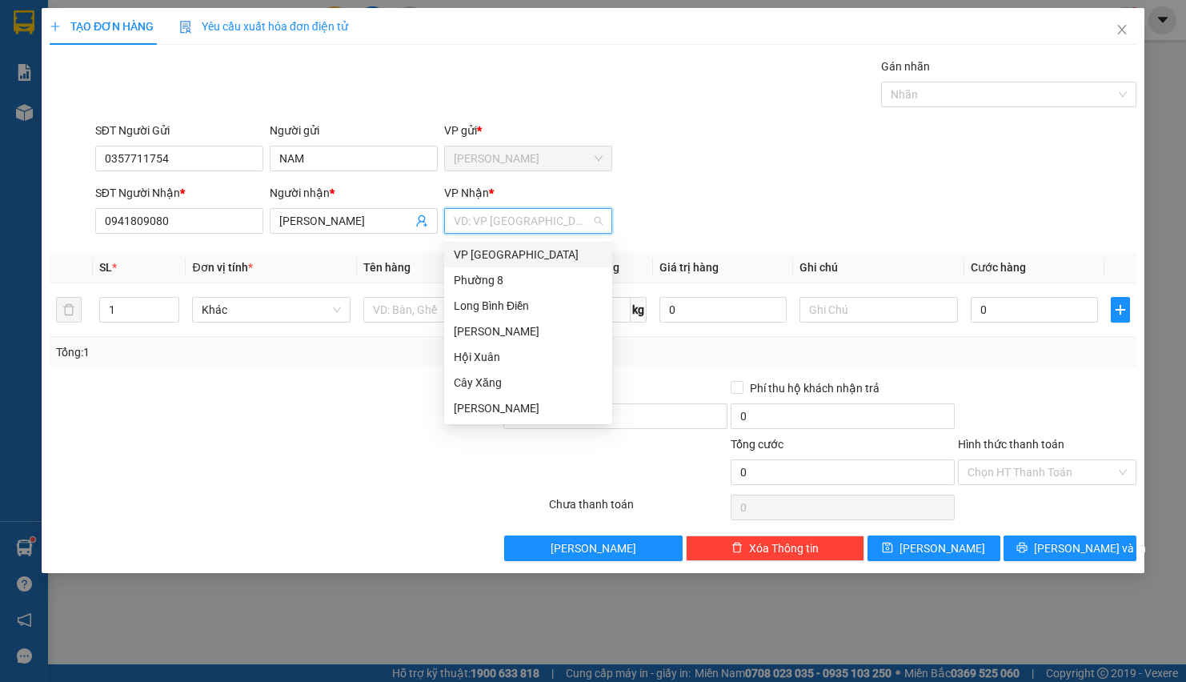
click at [483, 262] on div "VP [GEOGRAPHIC_DATA]" at bounding box center [528, 255] width 149 height 18
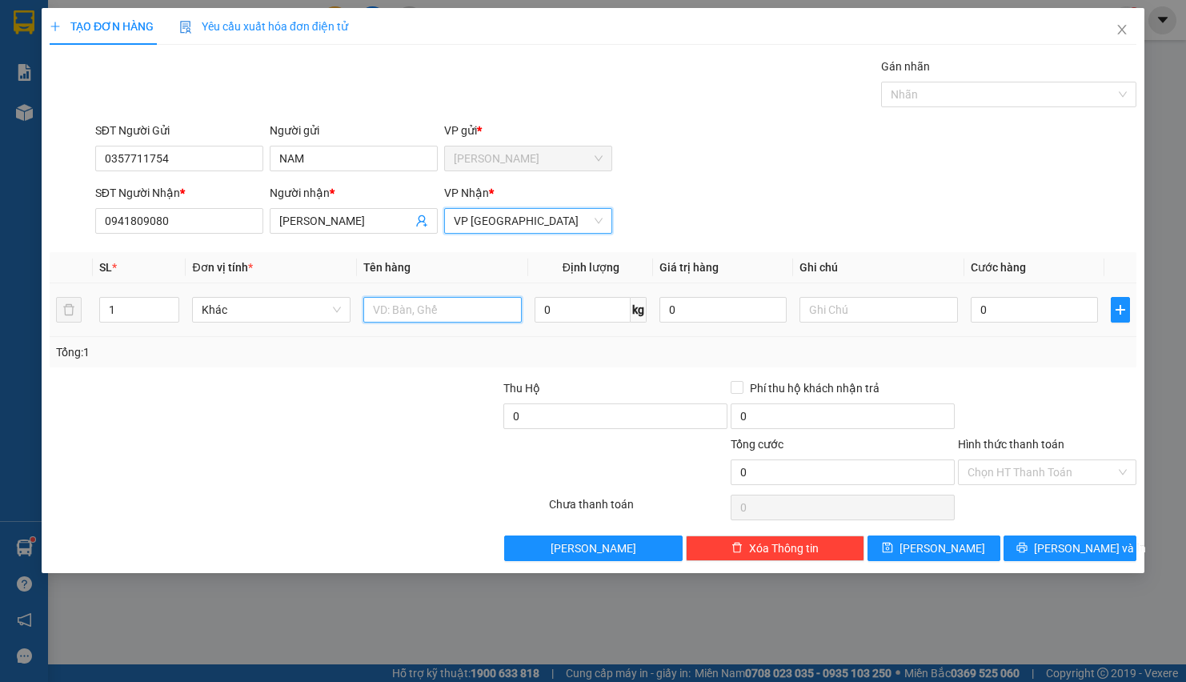
click at [389, 301] on input "text" at bounding box center [442, 310] width 159 height 26
type input "1TNP"
drag, startPoint x: 851, startPoint y: 283, endPoint x: 843, endPoint y: 347, distance: 63.7
click at [846, 335] on table "SL * Đơn vị tính * Tên hàng Định [PERSON_NAME] trị hàng Ghi [PERSON_NAME] hàng …" at bounding box center [593, 294] width 1087 height 85
click at [819, 322] on input "text" at bounding box center [879, 310] width 159 height 26
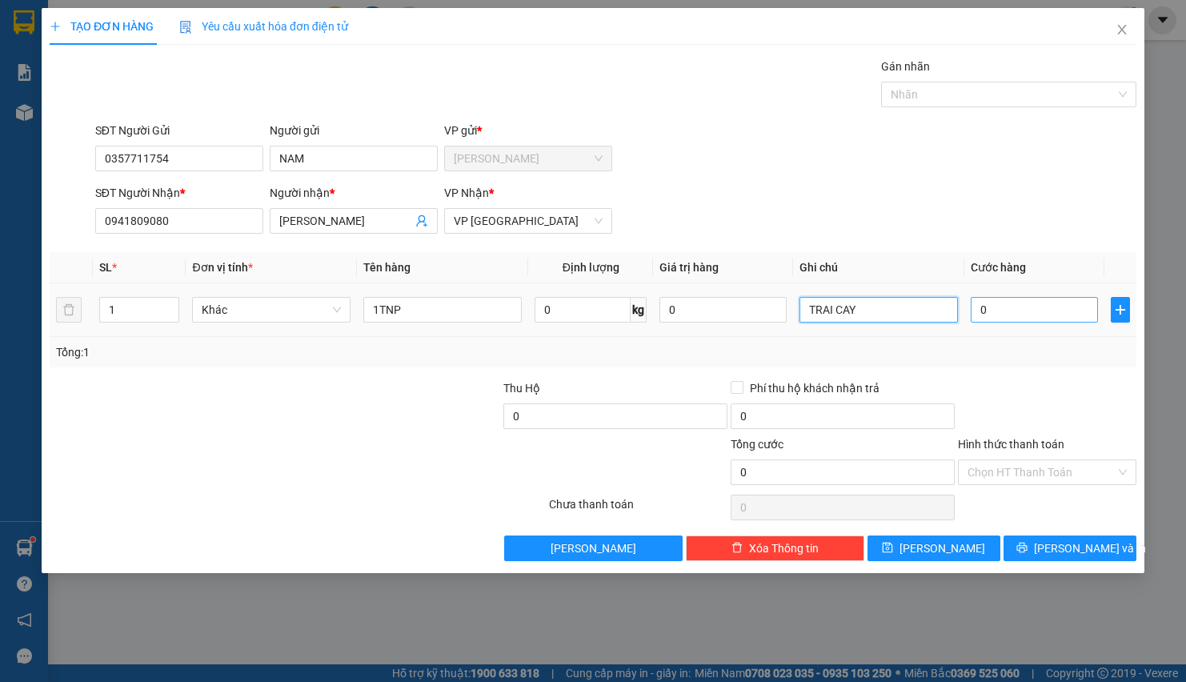
type input "TRAI CAY"
click at [987, 306] on input "0" at bounding box center [1034, 310] width 127 height 26
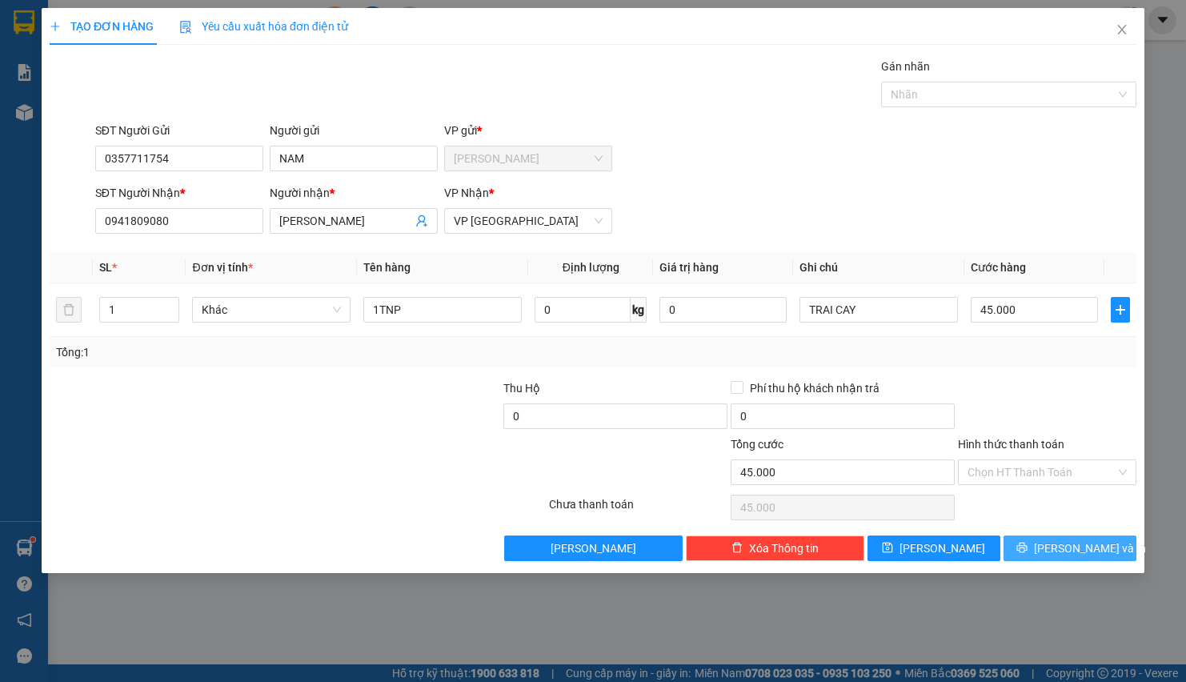
click at [1065, 553] on span "[PERSON_NAME] và In" at bounding box center [1090, 549] width 112 height 18
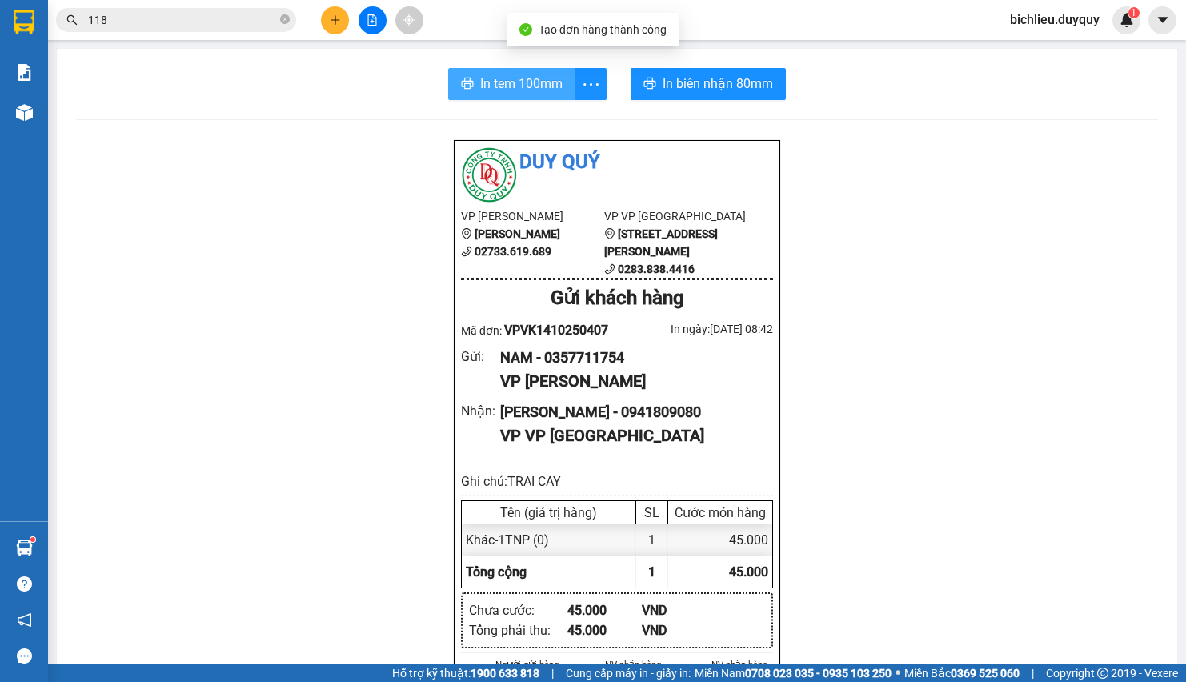
click at [488, 90] on span "In tem 100mm" at bounding box center [521, 84] width 82 height 20
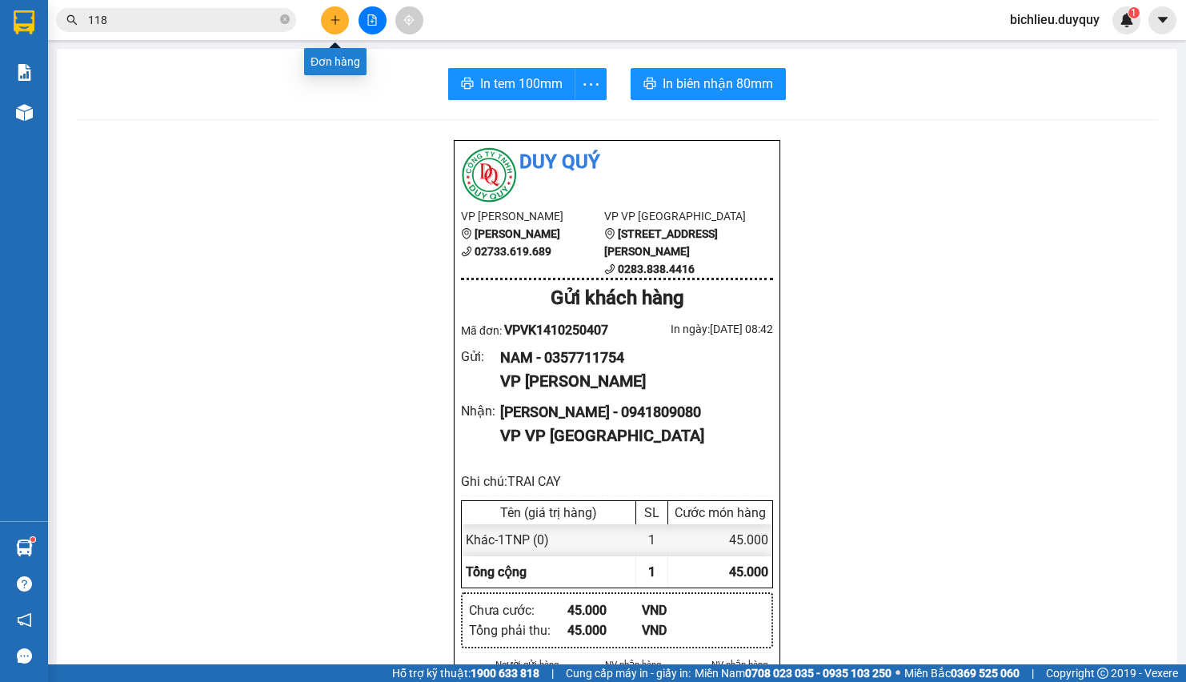
click at [344, 22] on button at bounding box center [335, 20] width 28 height 28
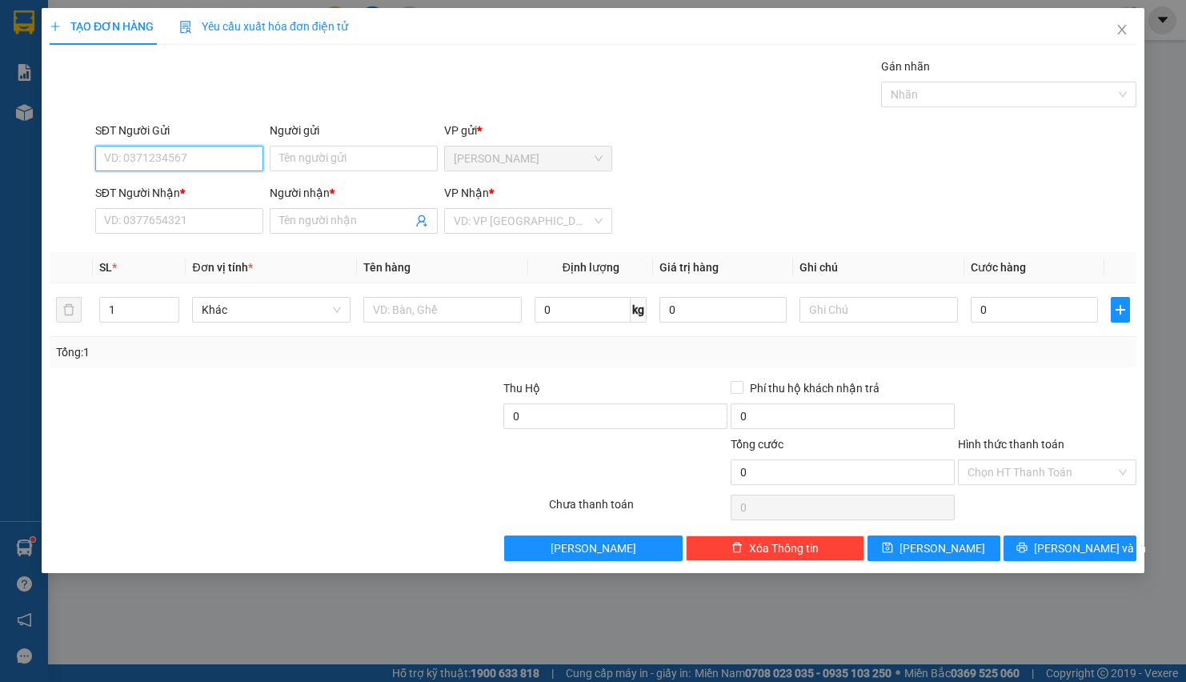
click at [128, 159] on input "SĐT Người Gửi" at bounding box center [179, 159] width 168 height 26
type input "0985187197"
click at [310, 157] on input "Người gửi" at bounding box center [354, 159] width 168 height 26
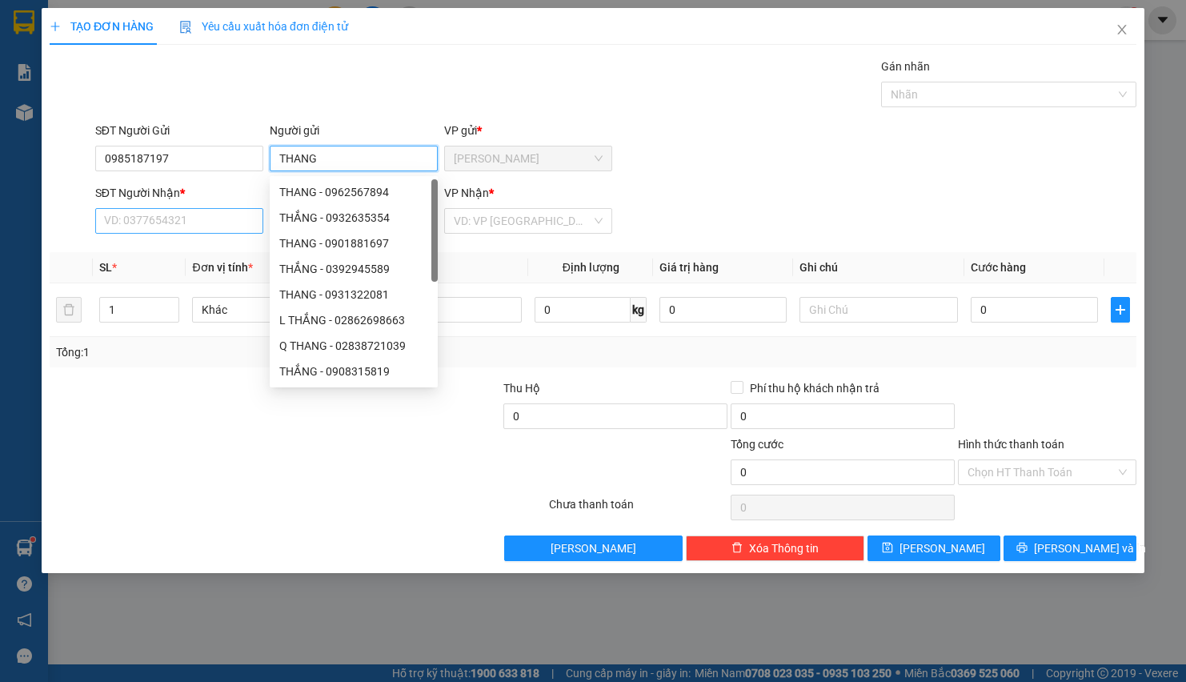
type input "THANG"
click at [133, 226] on input "SĐT Người Nhận *" at bounding box center [179, 221] width 168 height 26
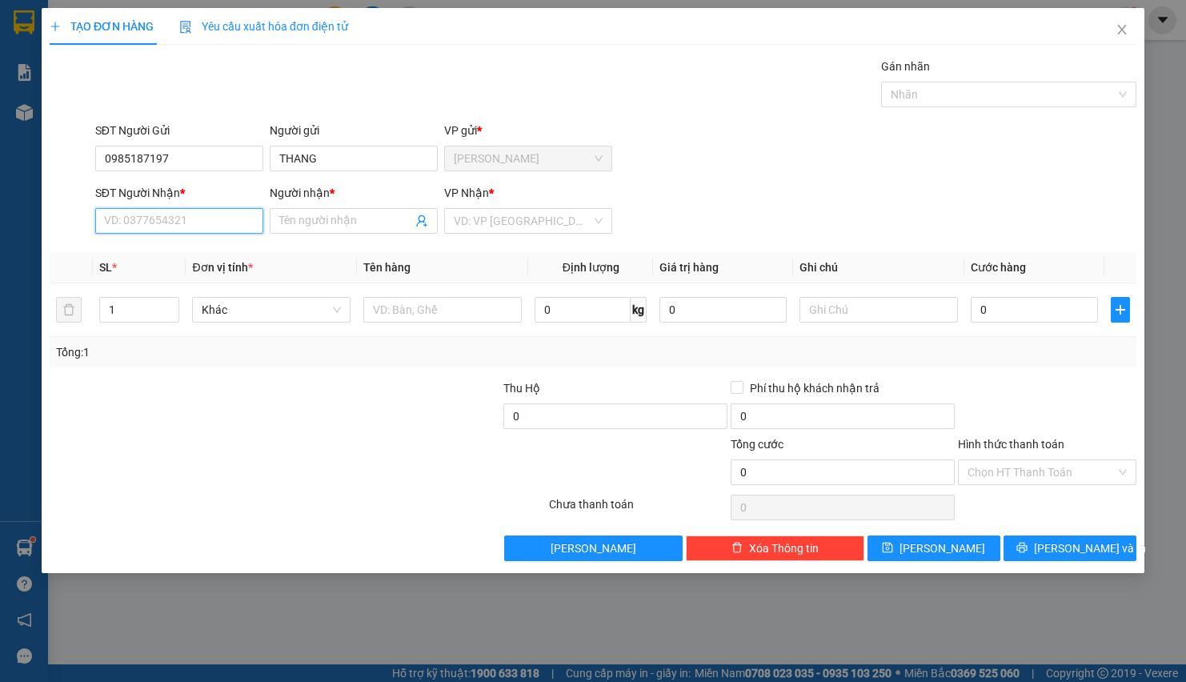
click at [125, 219] on input "SĐT Người Nhận *" at bounding box center [179, 221] width 168 height 26
click at [113, 219] on input "SĐT Người Nhận *" at bounding box center [179, 221] width 168 height 26
type input "0926626286"
click at [286, 224] on input "Người nhận *" at bounding box center [345, 221] width 133 height 18
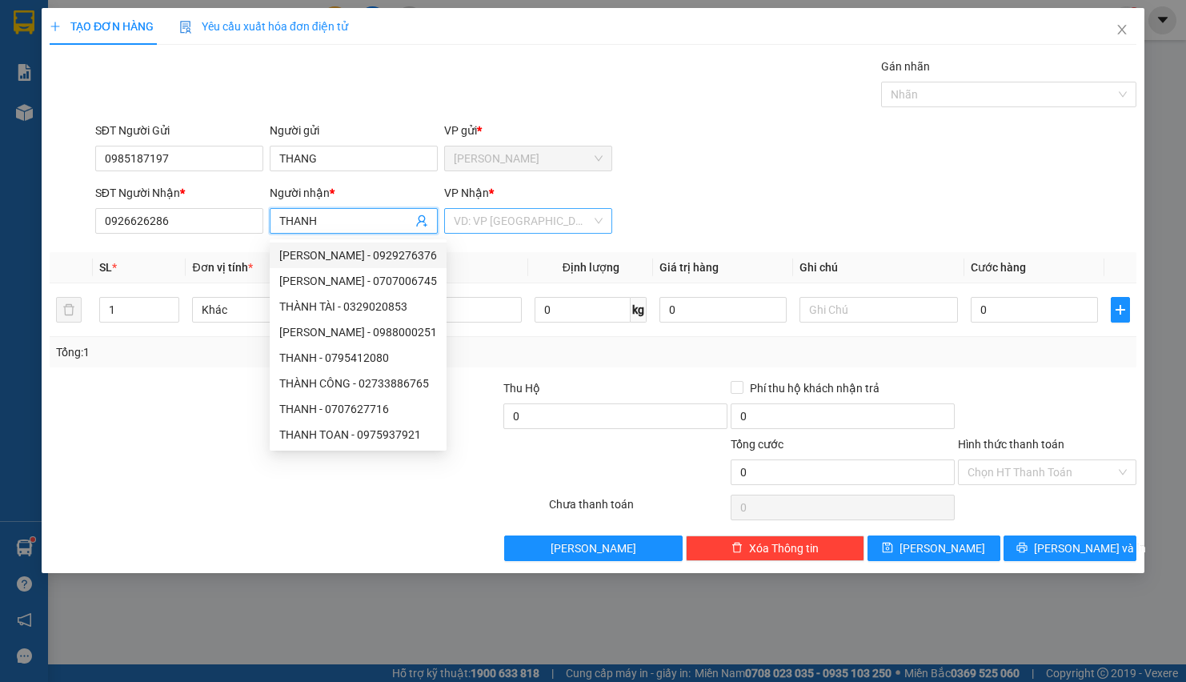
type input "THANH"
click at [491, 217] on input "search" at bounding box center [523, 221] width 138 height 24
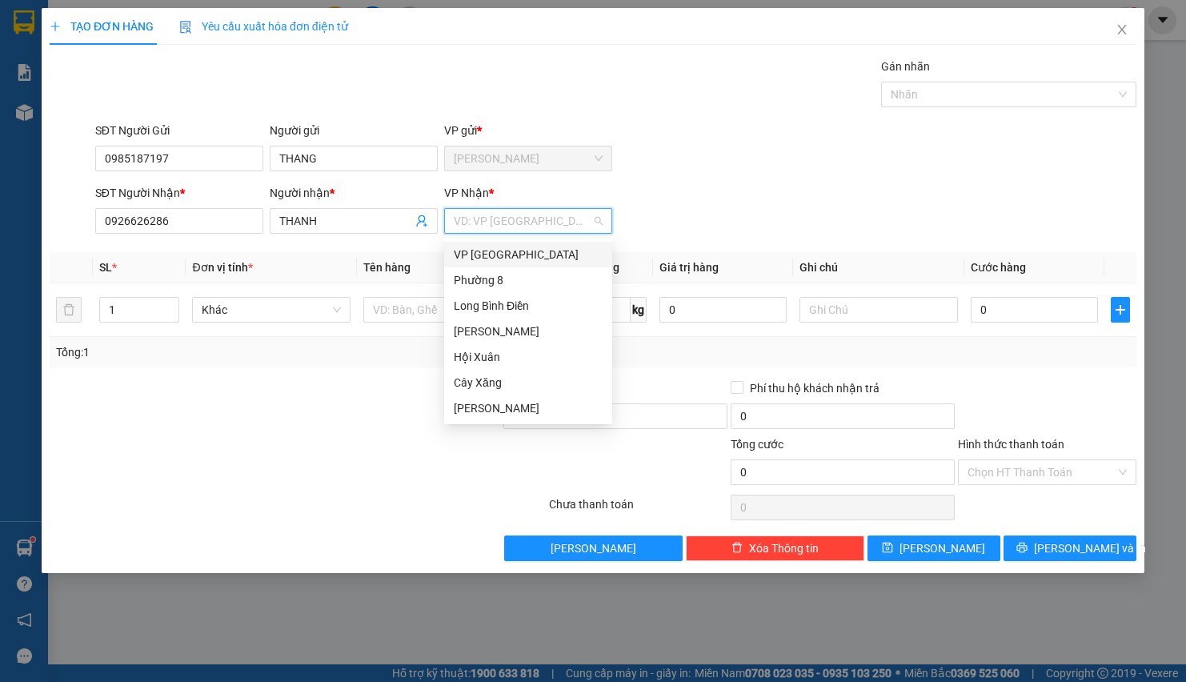
click at [479, 247] on div "VP [GEOGRAPHIC_DATA]" at bounding box center [528, 255] width 149 height 18
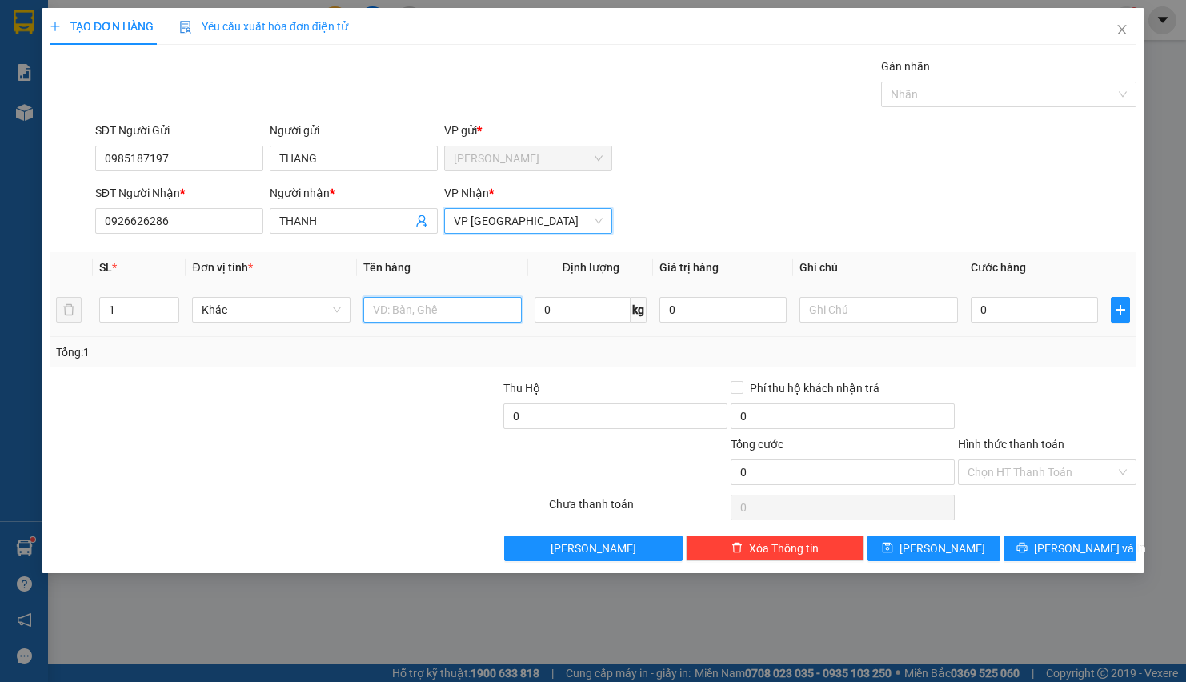
click at [407, 308] on input "text" at bounding box center [442, 310] width 159 height 26
type input "1T MOST [PERSON_NAME]"
click at [813, 315] on input "text" at bounding box center [879, 310] width 159 height 26
type input "DO LANH"
click at [1050, 303] on input "0" at bounding box center [1034, 310] width 127 height 26
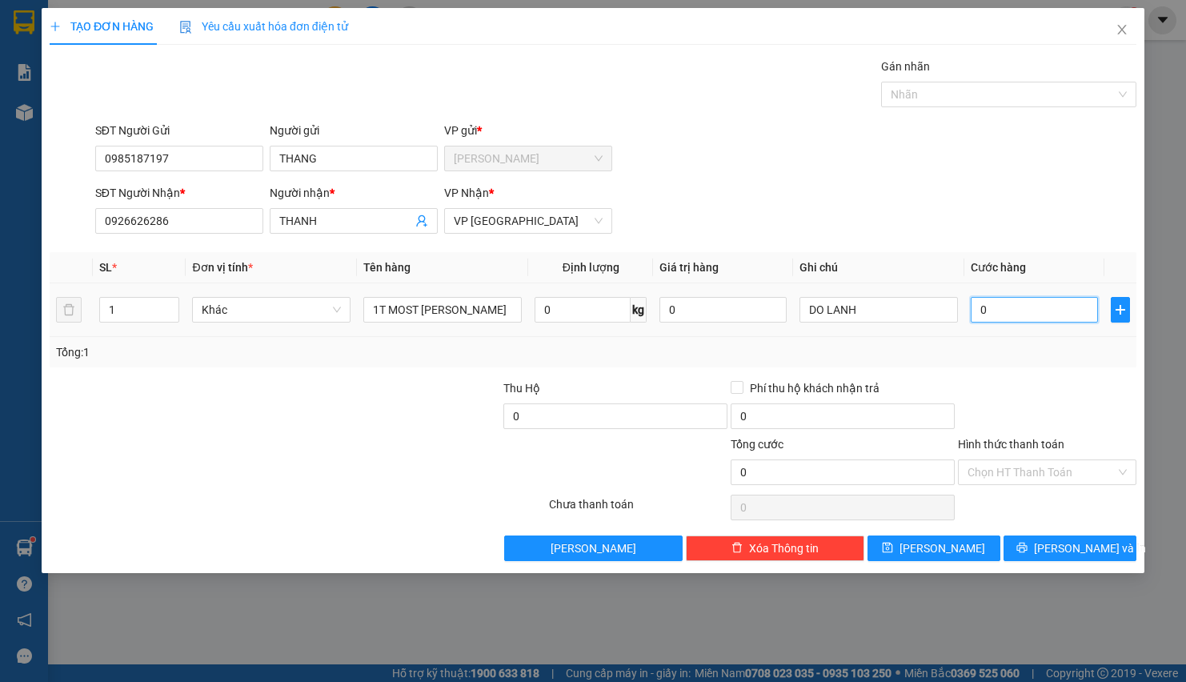
type input "3"
type input "30"
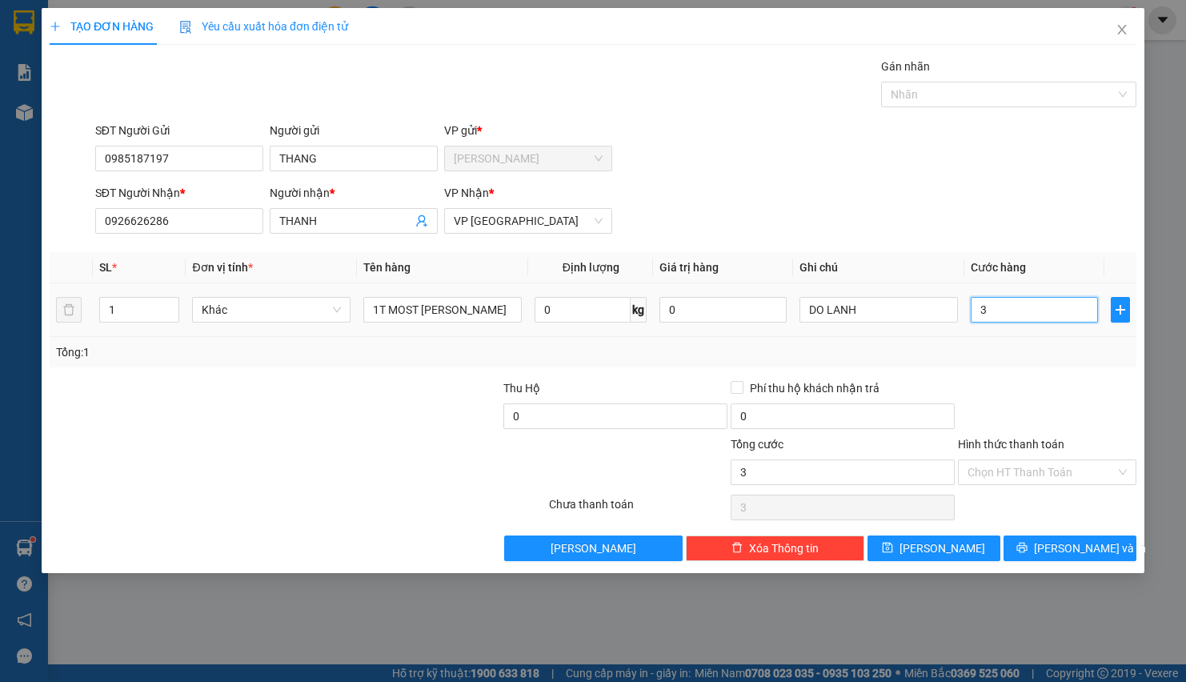
type input "30"
type input "300"
type input "3.000"
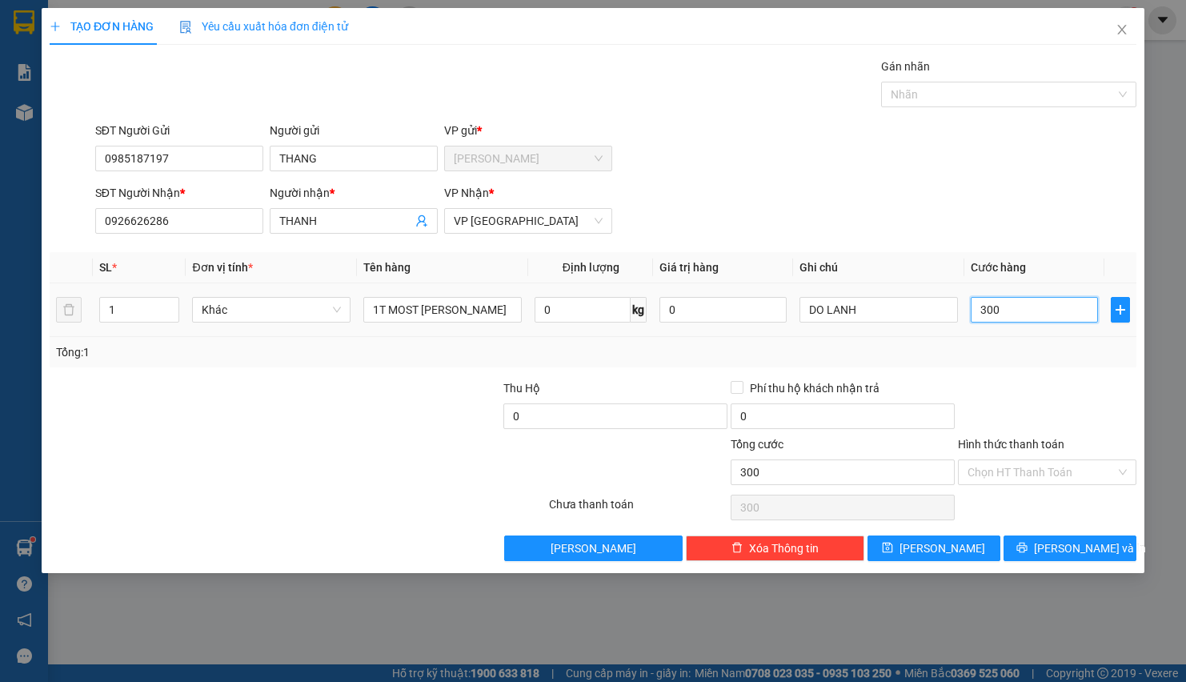
type input "3.000"
type input "30.000"
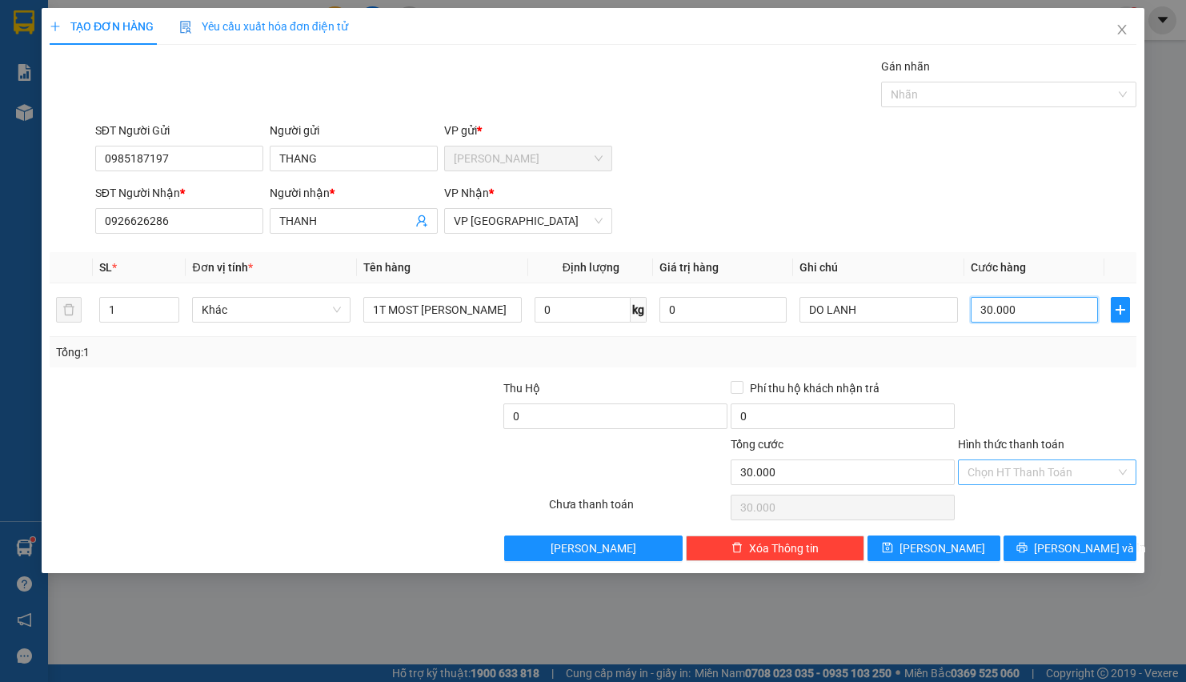
drag, startPoint x: 966, startPoint y: 476, endPoint x: 980, endPoint y: 484, distance: 15.8
click at [968, 476] on div "Chọn HT Thanh Toán" at bounding box center [1047, 472] width 179 height 26
type input "30.000"
click at [1004, 507] on div "Tại văn phòng" at bounding box center [1047, 508] width 159 height 18
click at [1027, 553] on icon "printer" at bounding box center [1022, 548] width 10 height 10
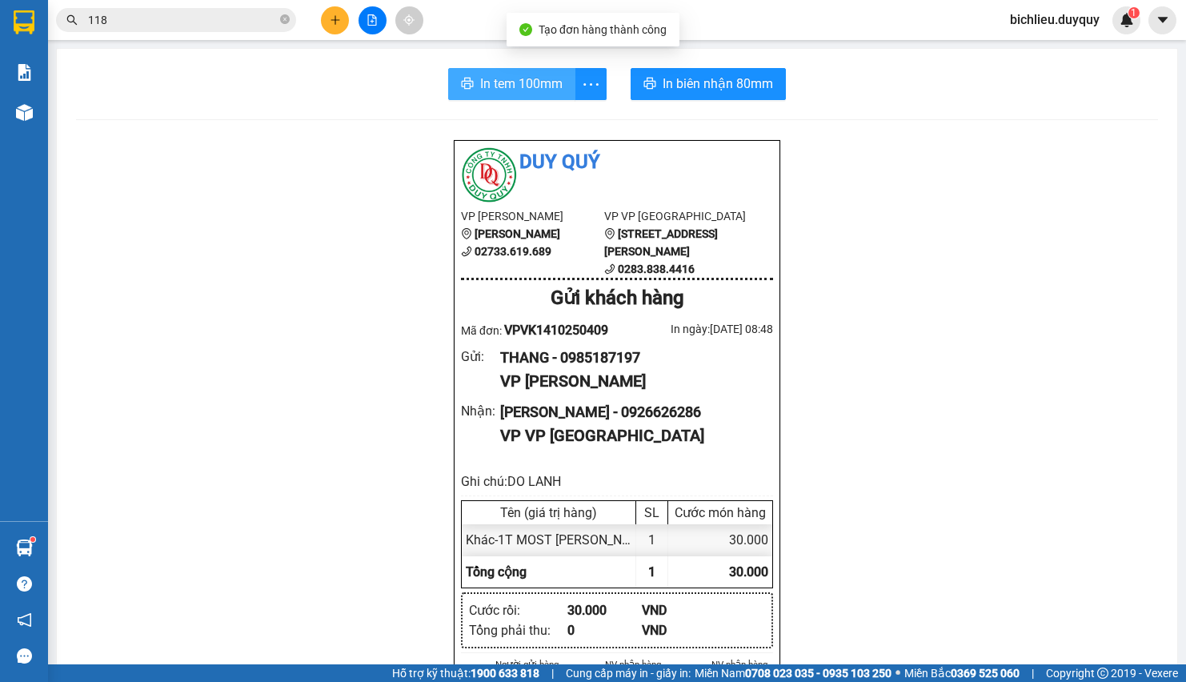
click at [484, 85] on span "In tem 100mm" at bounding box center [521, 84] width 82 height 20
